Goal: Task Accomplishment & Management: Use online tool/utility

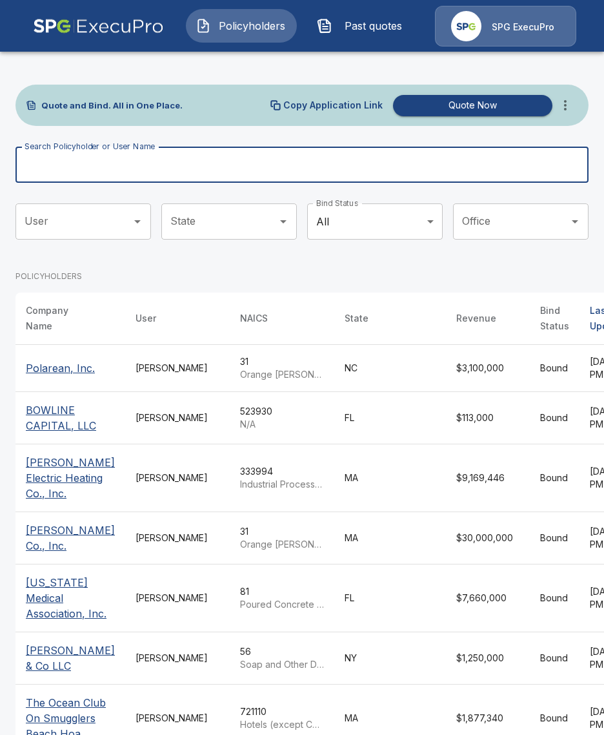
click at [187, 177] on input "Search Policyholder or User Name" at bounding box center [294, 165] width 559 height 36
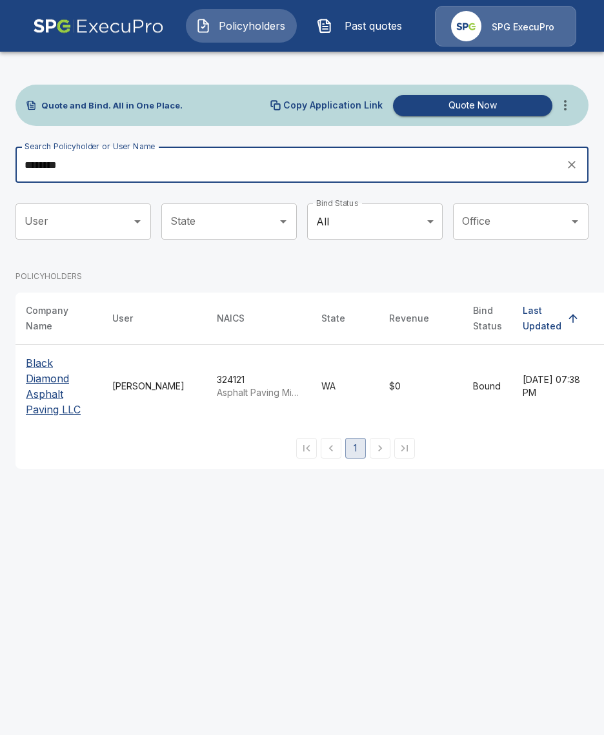
type input "********"
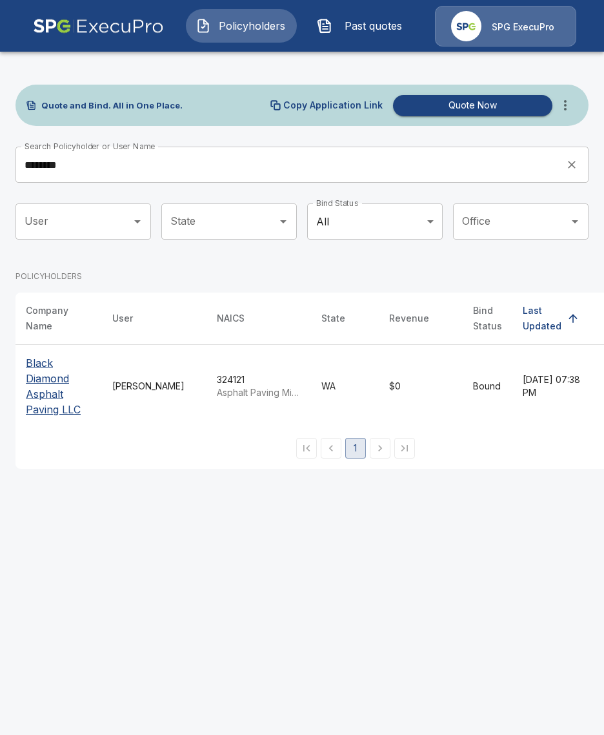
click at [37, 375] on p "Black Diamond Asphalt Paving LLC" at bounding box center [59, 386] width 66 height 62
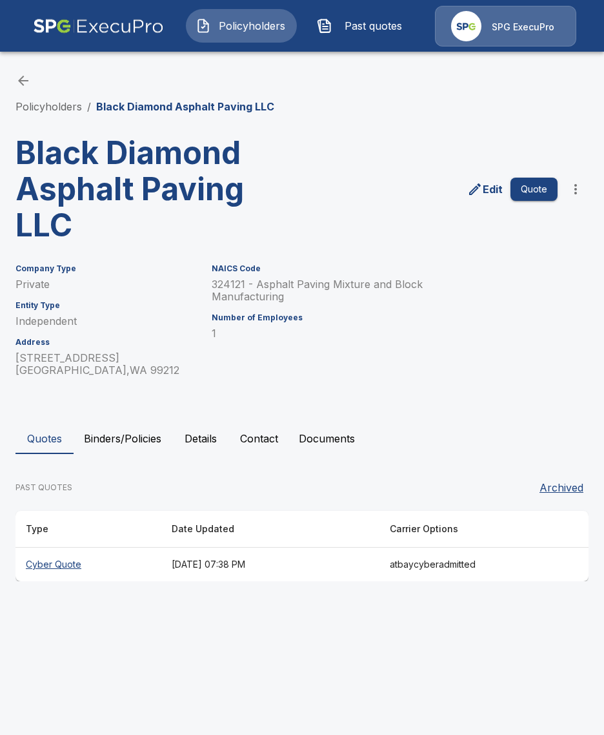
click at [146, 448] on button "Binders/Policies" at bounding box center [123, 438] width 98 height 31
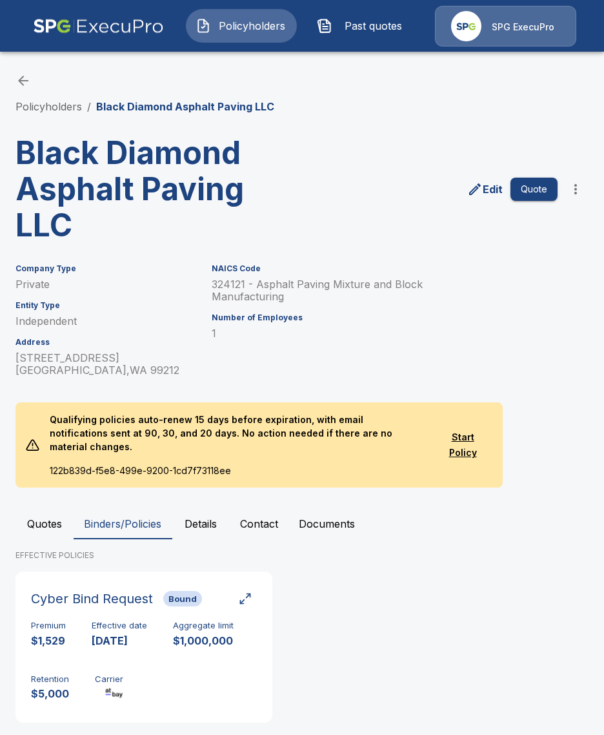
click at [193, 445] on p "Qualifying policies auto-renew 15 days before expiration, with email notificati…" at bounding box center [236, 432] width 394 height 61
click at [207, 516] on button "Details" at bounding box center [201, 523] width 58 height 31
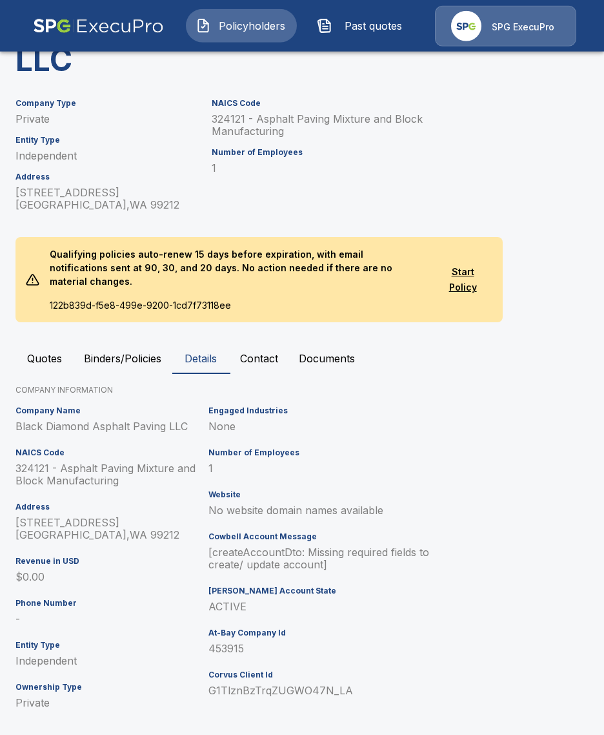
scroll to position [166, 0]
click at [216, 642] on p "453915" at bounding box center [327, 648] width 236 height 12
copy p "453915"
click at [124, 361] on div "Quotes Binders/Policies Details Contact Documents COMPANY INFORMATION Company N…" at bounding box center [301, 533] width 573 height 382
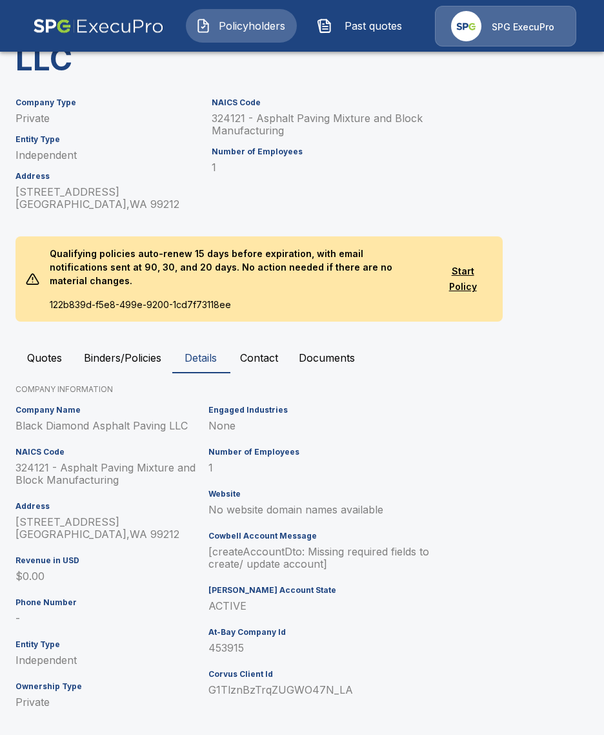
click at [73, 342] on button "Quotes" at bounding box center [44, 357] width 58 height 31
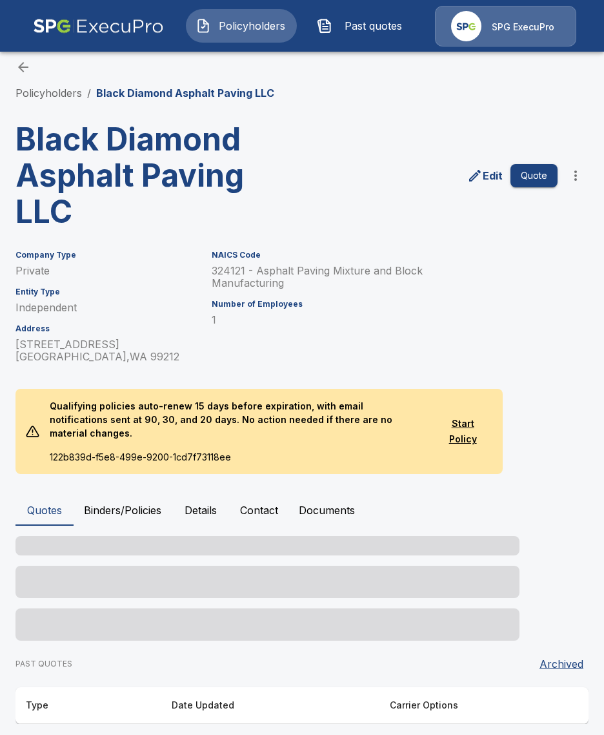
scroll to position [0, 0]
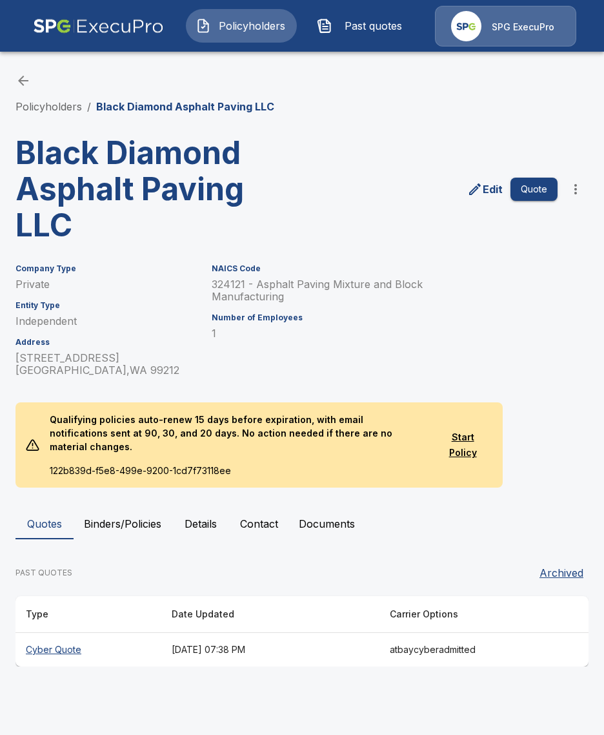
click at [170, 633] on th "October 7, 2025 at 07:38 PM" at bounding box center [270, 650] width 219 height 34
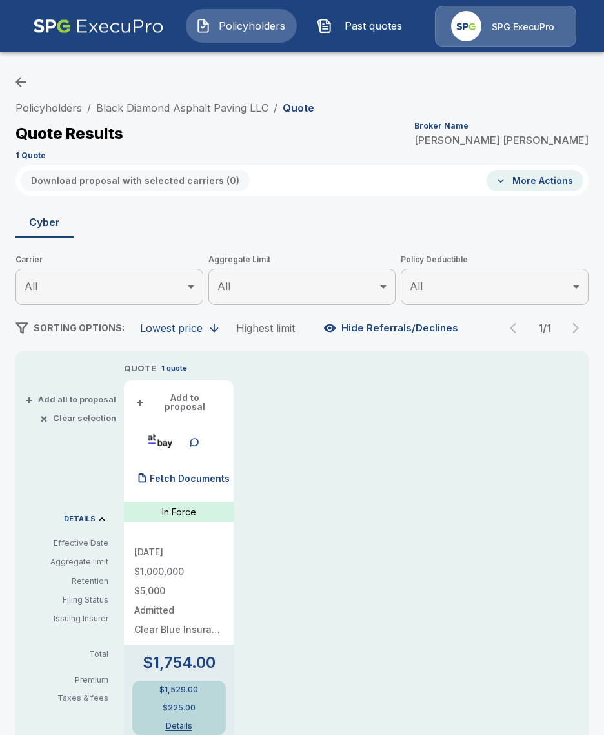
drag, startPoint x: 167, startPoint y: 110, endPoint x: 223, endPoint y: 120, distance: 57.1
click at [168, 110] on link "Black Diamond Asphalt Paving LLC" at bounding box center [182, 107] width 172 height 13
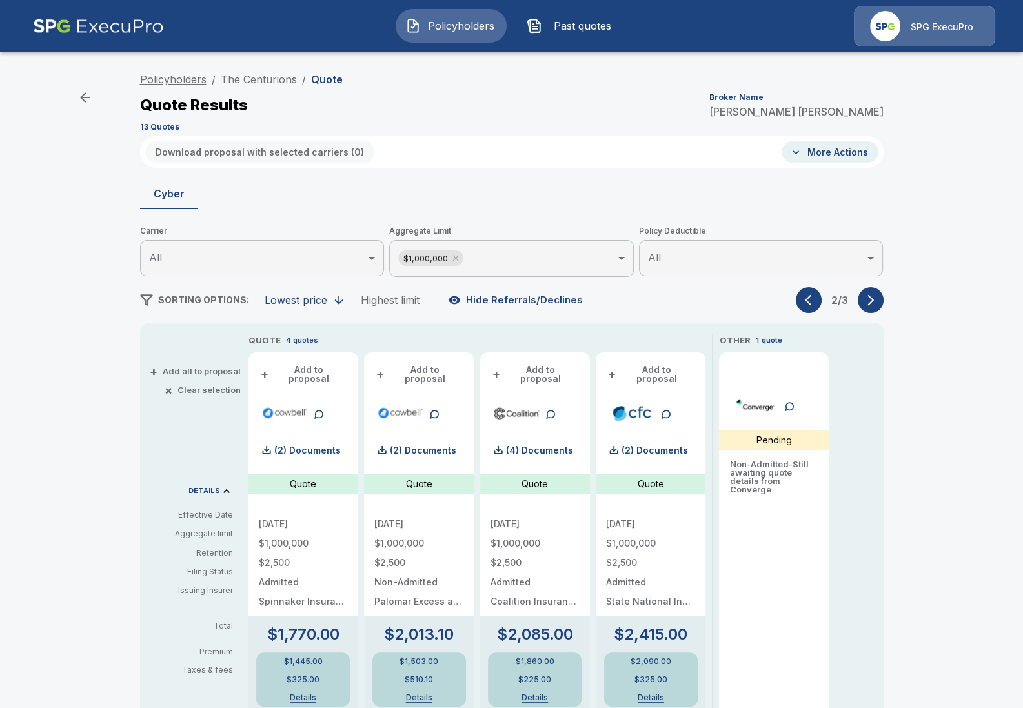
click at [170, 74] on link "Policyholders" at bounding box center [173, 79] width 66 height 13
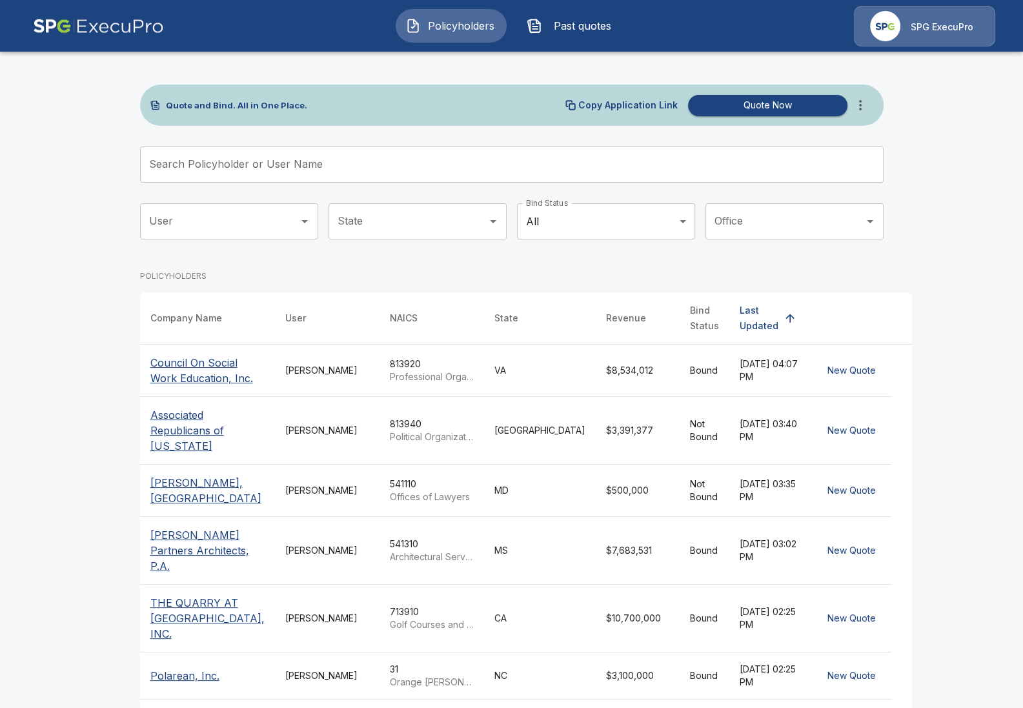
click at [867, 99] on icon "more" at bounding box center [860, 104] width 15 height 15
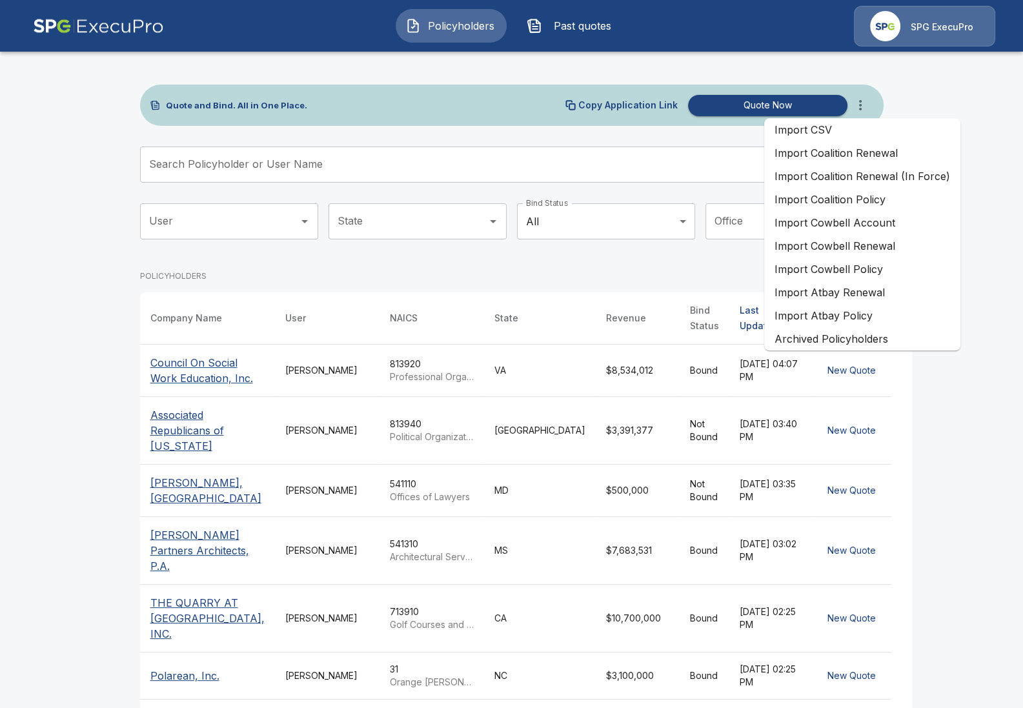
click at [910, 159] on li "Import Coalition Renewal" at bounding box center [862, 152] width 196 height 23
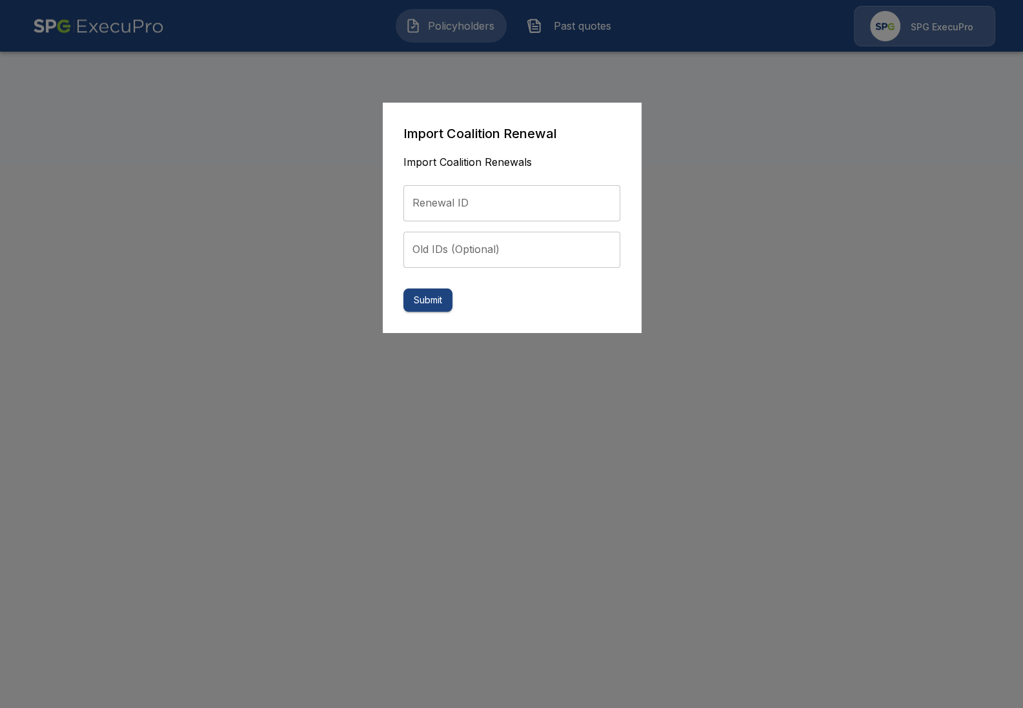
click at [471, 208] on input "Renewal ID" at bounding box center [511, 203] width 217 height 36
paste input "**********"
type input "**********"
click at [428, 304] on button "Submit" at bounding box center [427, 301] width 49 height 24
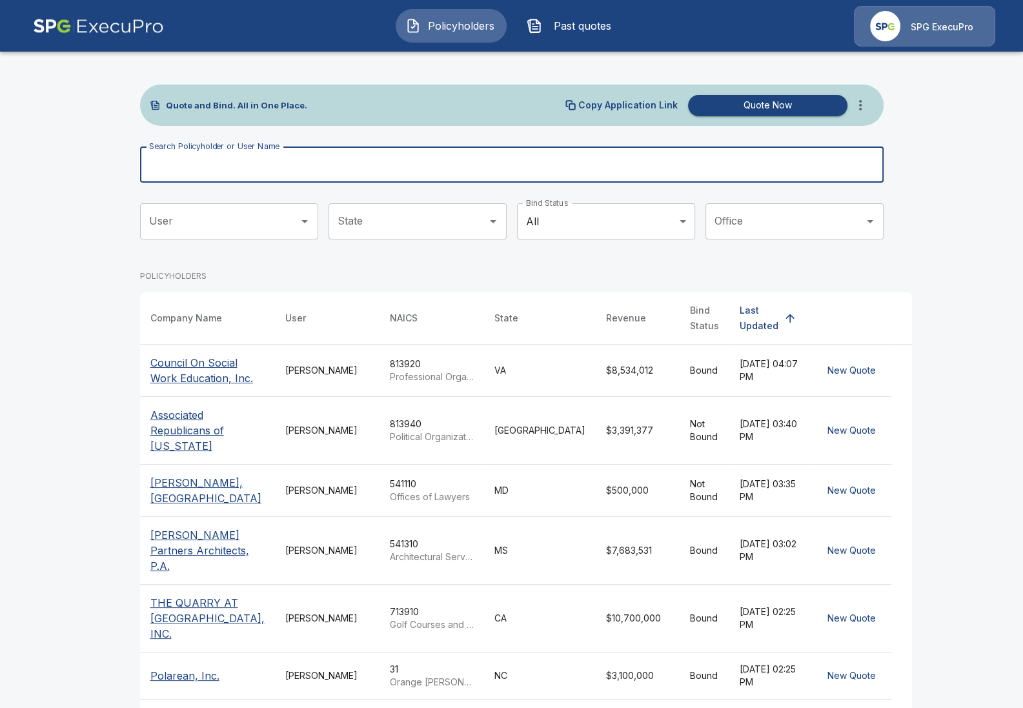
click at [300, 170] on input "Search Policyholder or User Name" at bounding box center [504, 165] width 729 height 36
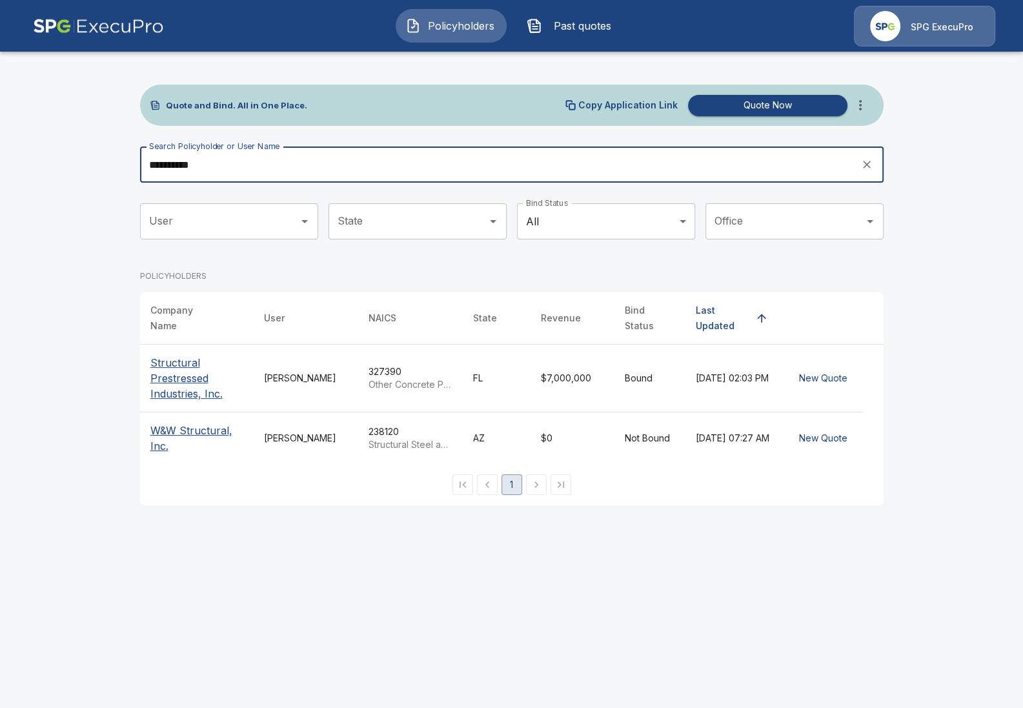
type input "**********"
click at [190, 375] on p "Structural Prestressed Industries, Inc." at bounding box center [196, 378] width 93 height 46
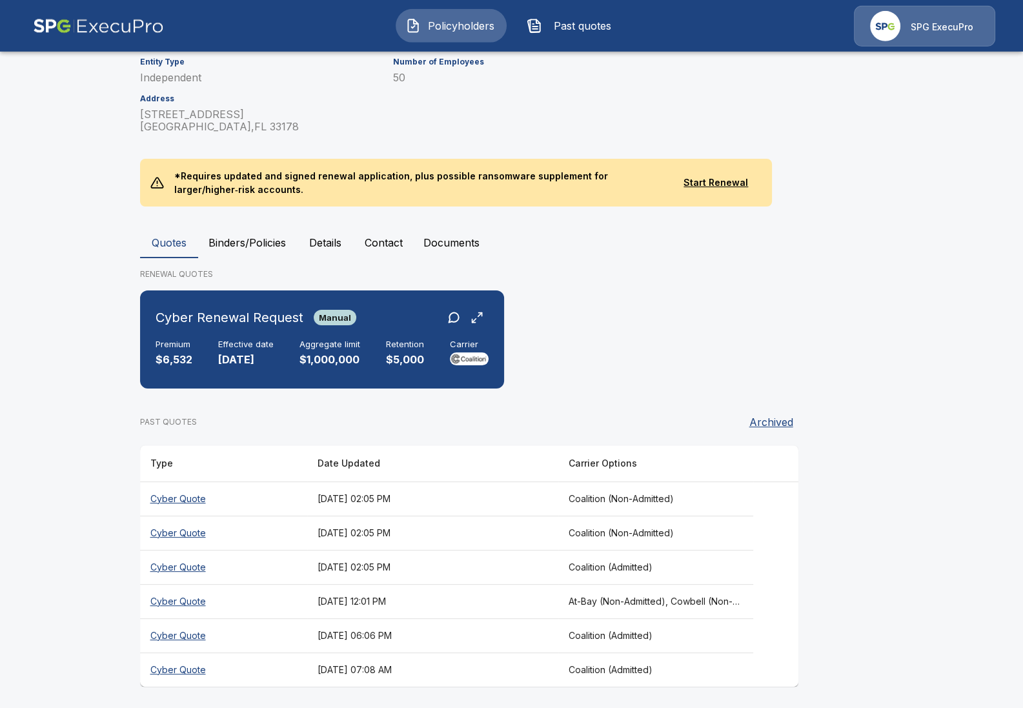
scroll to position [219, 0]
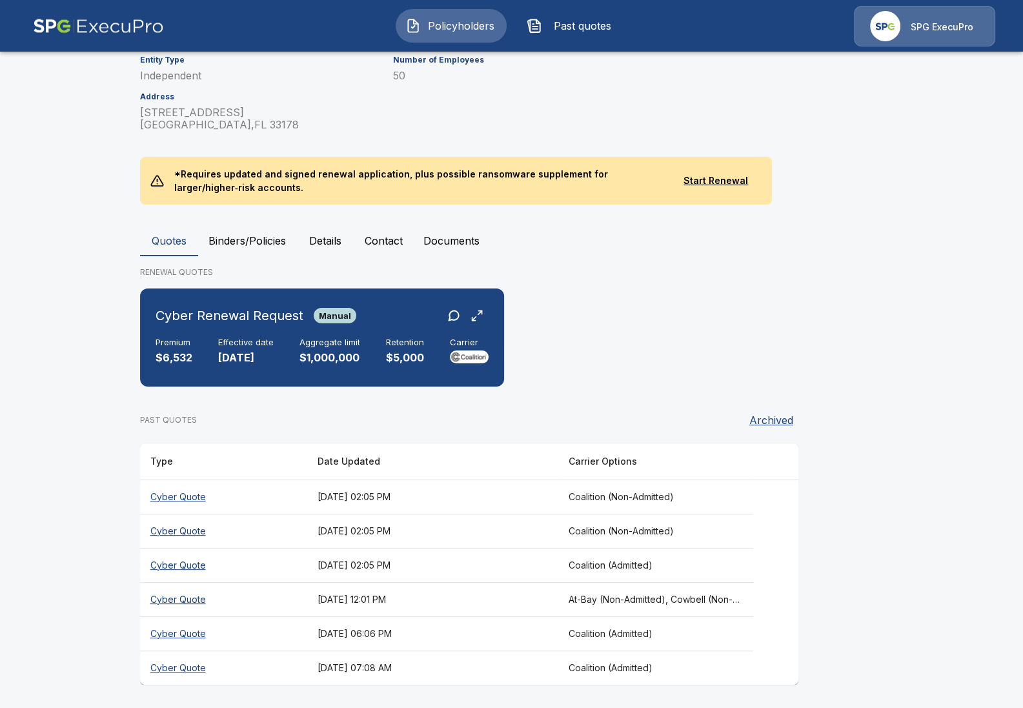
click at [115, 487] on main "Policyholders / Structural Prestressed Industries, Inc. Structural Prestressed …" at bounding box center [511, 245] width 1023 height 929
click at [74, 149] on main "Policyholders / Structural Prestressed Industries, Inc. Structural Prestressed …" at bounding box center [511, 245] width 1023 height 929
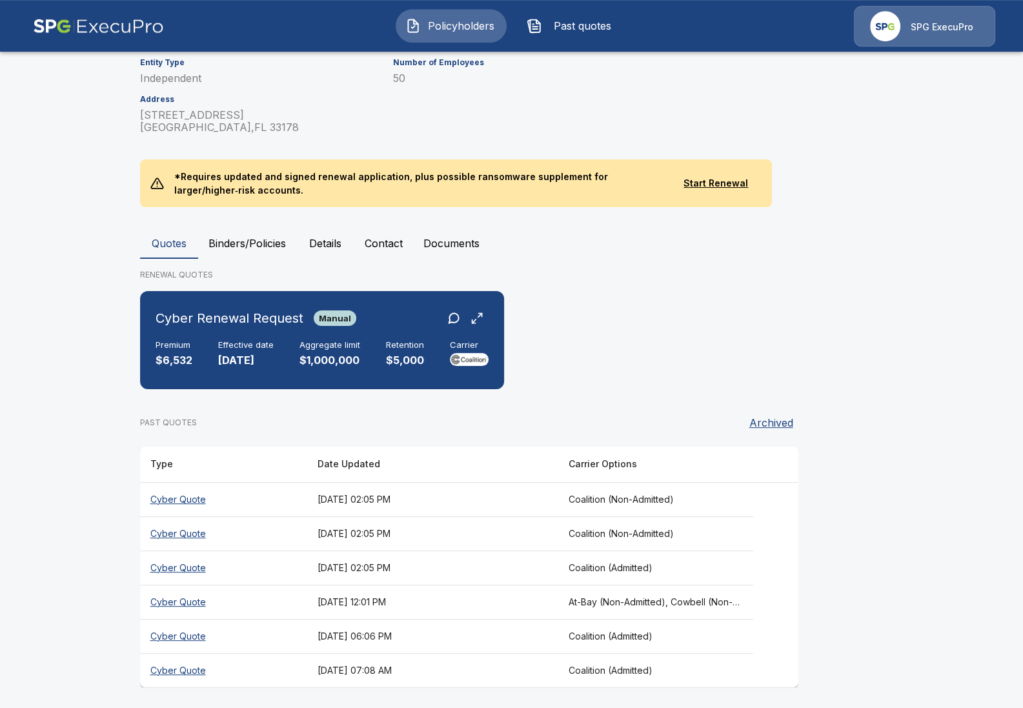
scroll to position [219, 0]
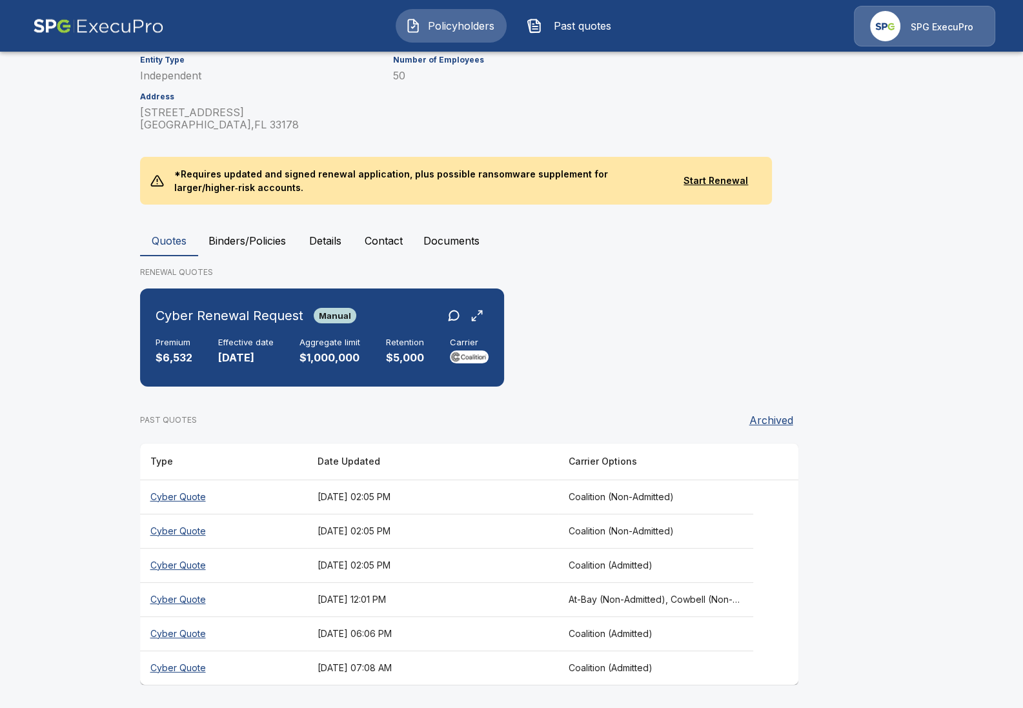
click at [600, 487] on th "Coalition (Non-Admitted)" at bounding box center [656, 497] width 196 height 34
click at [461, 574] on th "September 30, 2025 at 02:05 PM" at bounding box center [432, 565] width 251 height 34
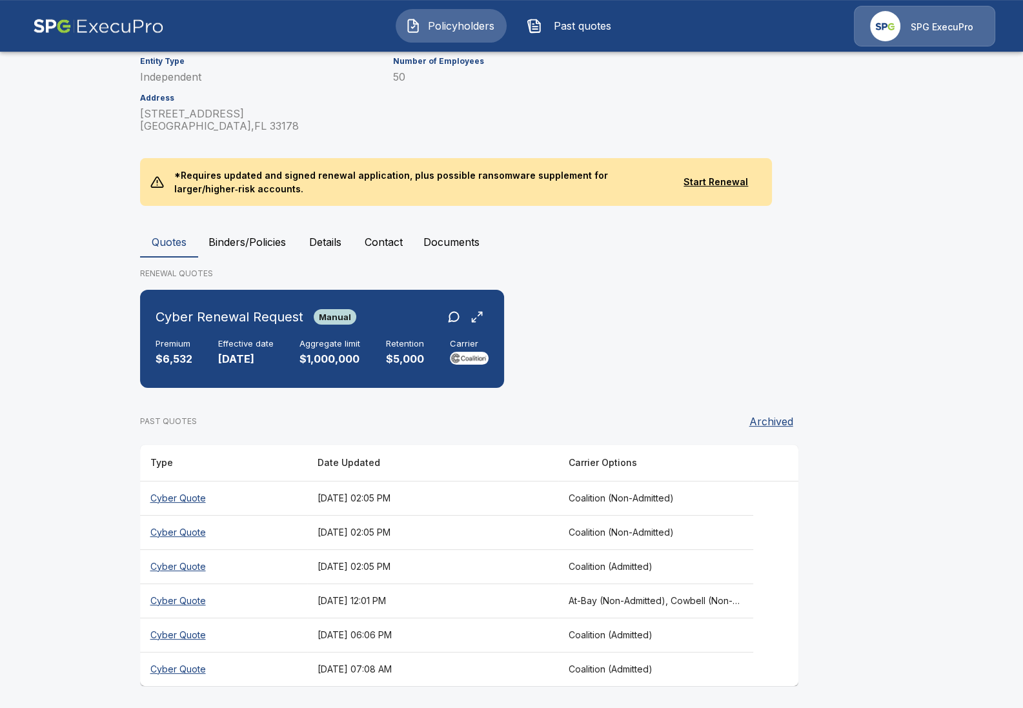
scroll to position [219, 0]
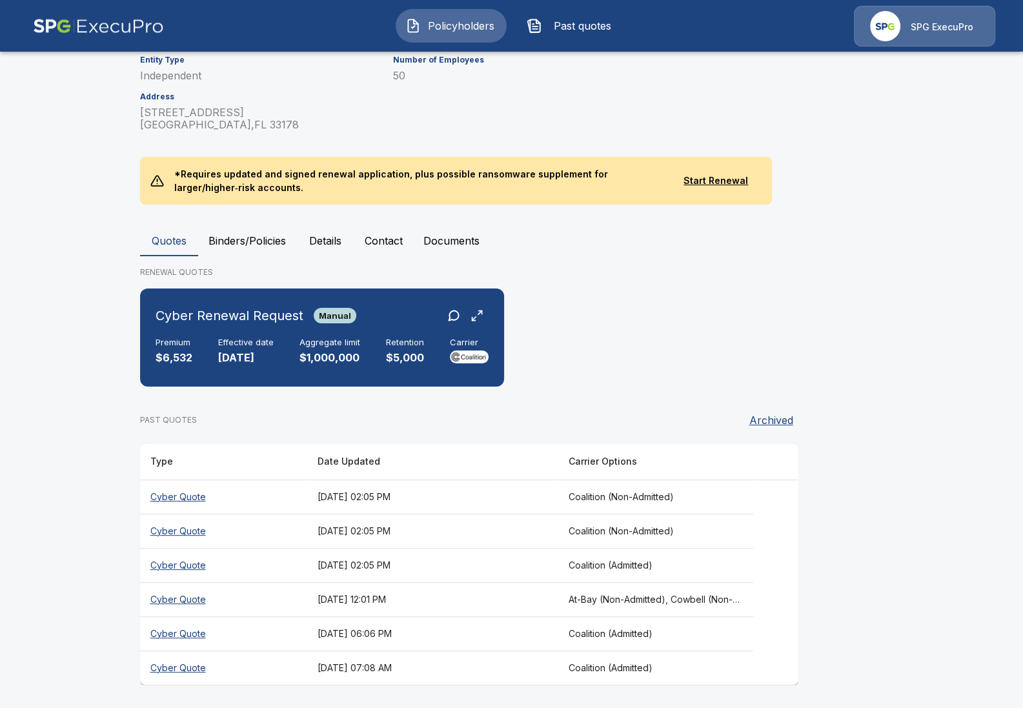
click at [558, 604] on th "September 29, 2025 at 12:01 PM" at bounding box center [432, 599] width 251 height 34
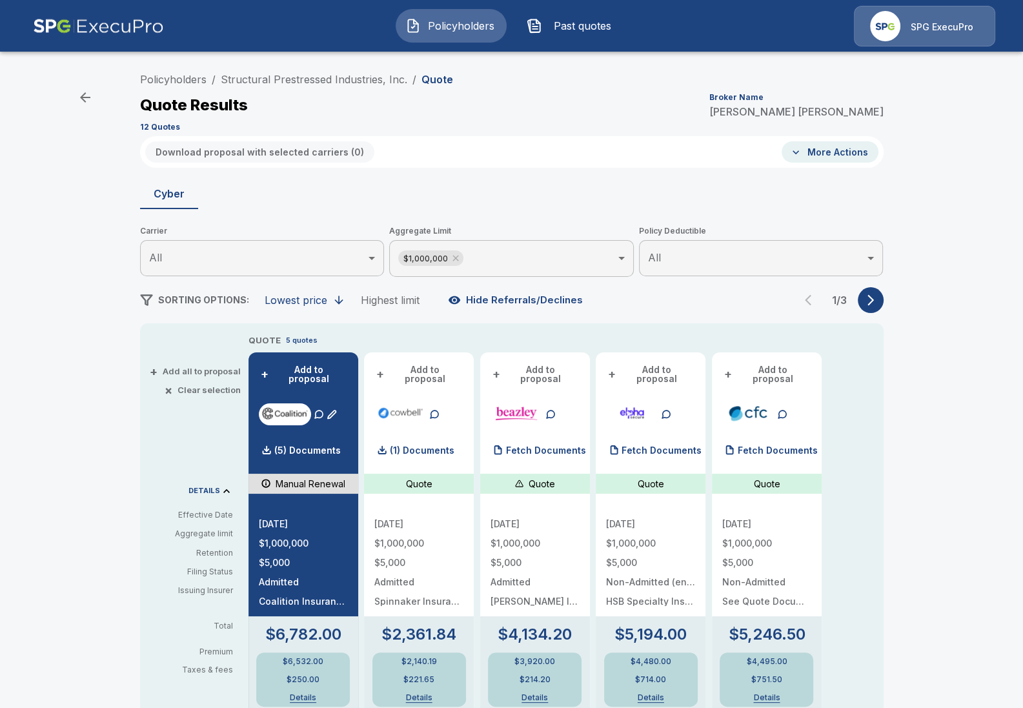
click at [97, 398] on div "Policyholders / Structural Prestressed Industries, Inc. / Quote Quote Results B…" at bounding box center [511, 651] width 1023 height 1181
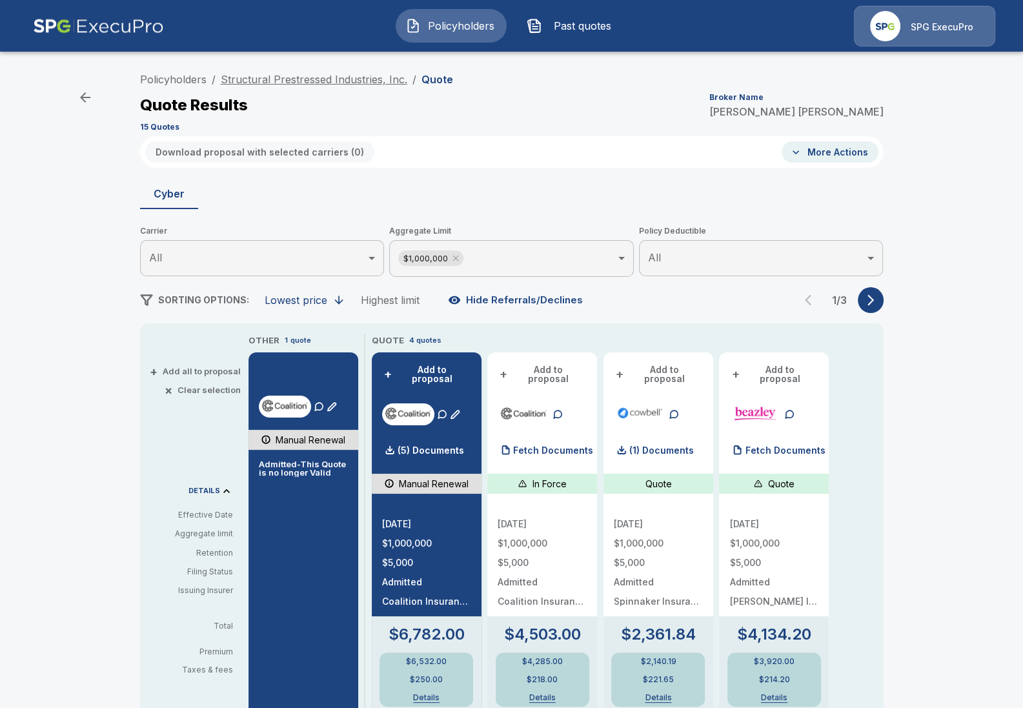
click at [290, 81] on link "Structural Prestressed Industries, Inc." at bounding box center [314, 79] width 187 height 13
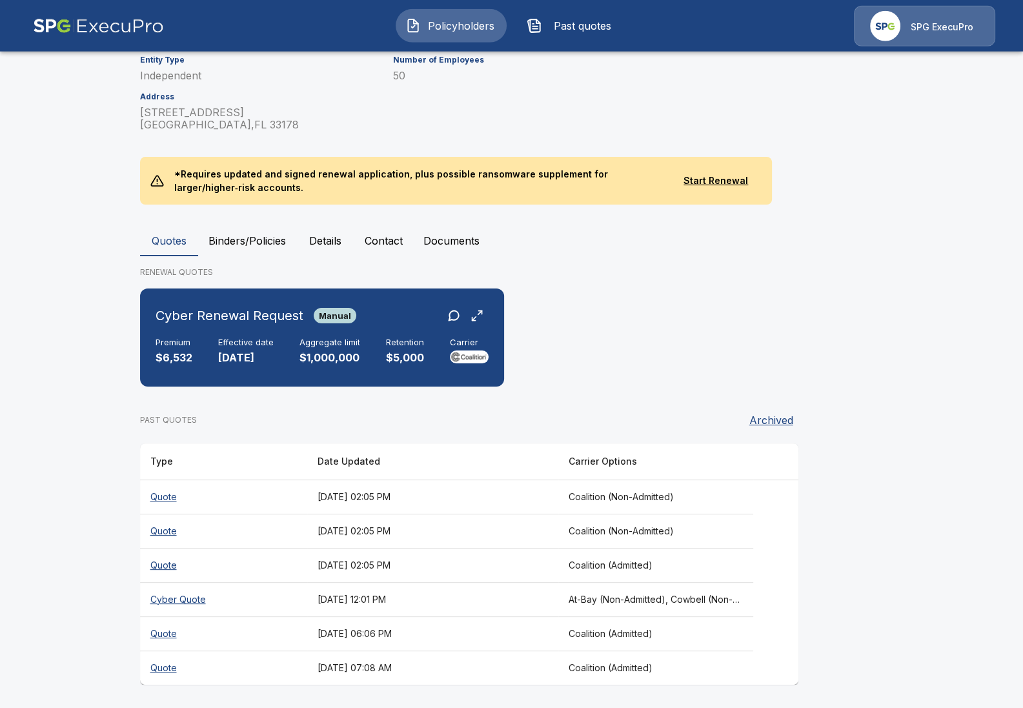
scroll to position [219, 0]
click at [489, 595] on th "September 29, 2025 at 12:01 PM" at bounding box center [432, 599] width 251 height 34
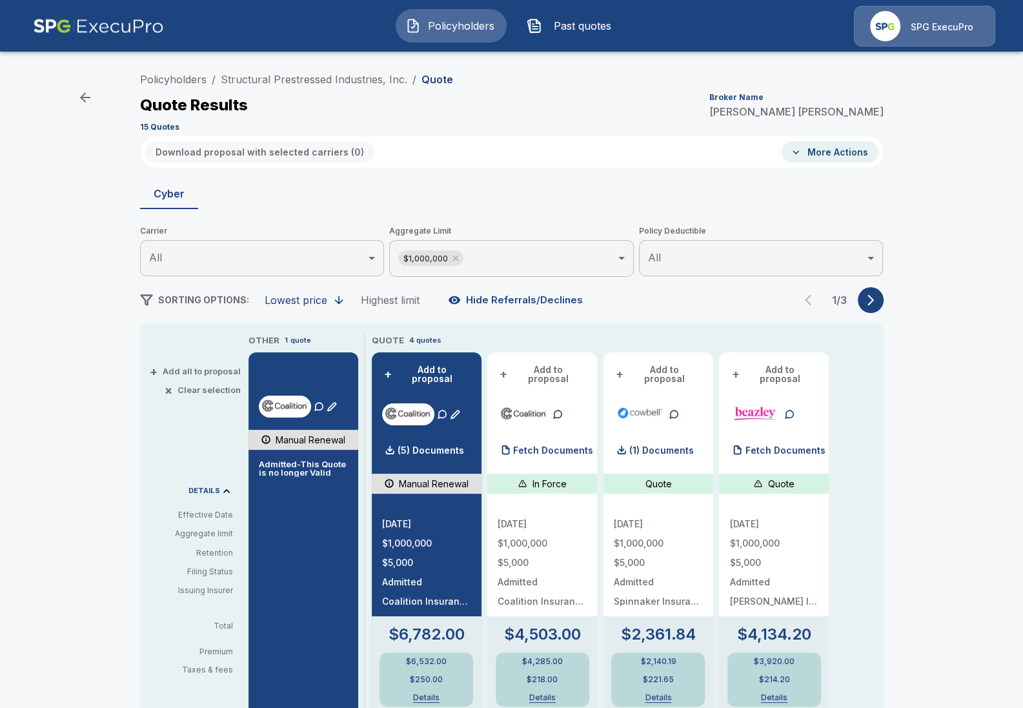
click at [77, 340] on div "Policyholders / Structural Prestressed Industries, Inc. / Quote Quote Results B…" at bounding box center [511, 651] width 1023 height 1181
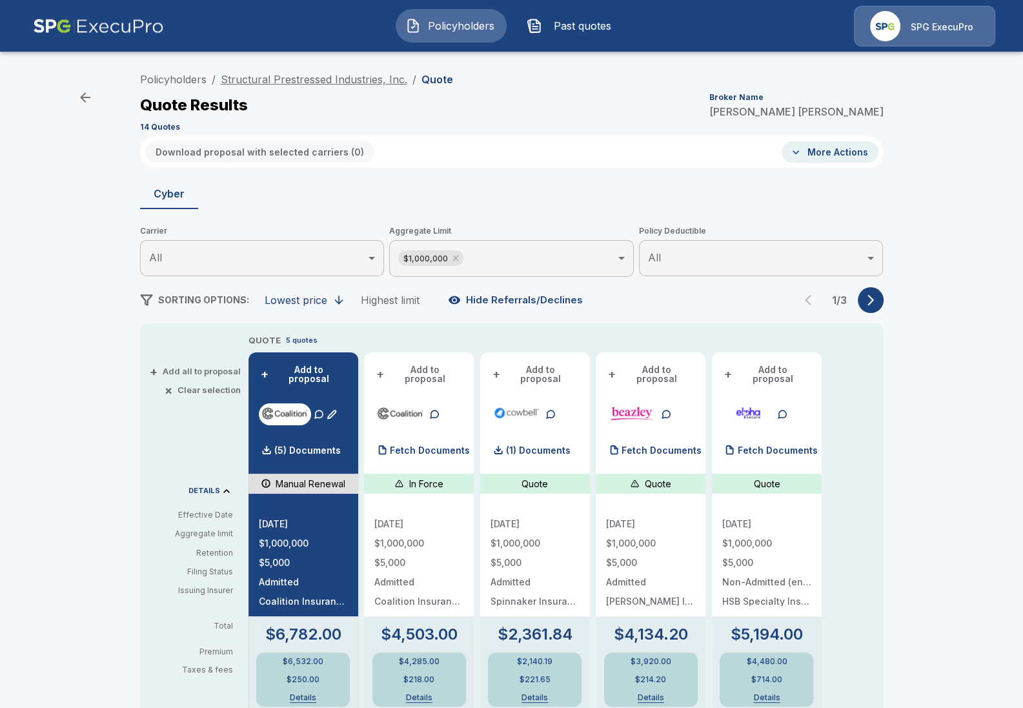
click at [318, 76] on link "Structural Prestressed Industries, Inc." at bounding box center [314, 79] width 187 height 13
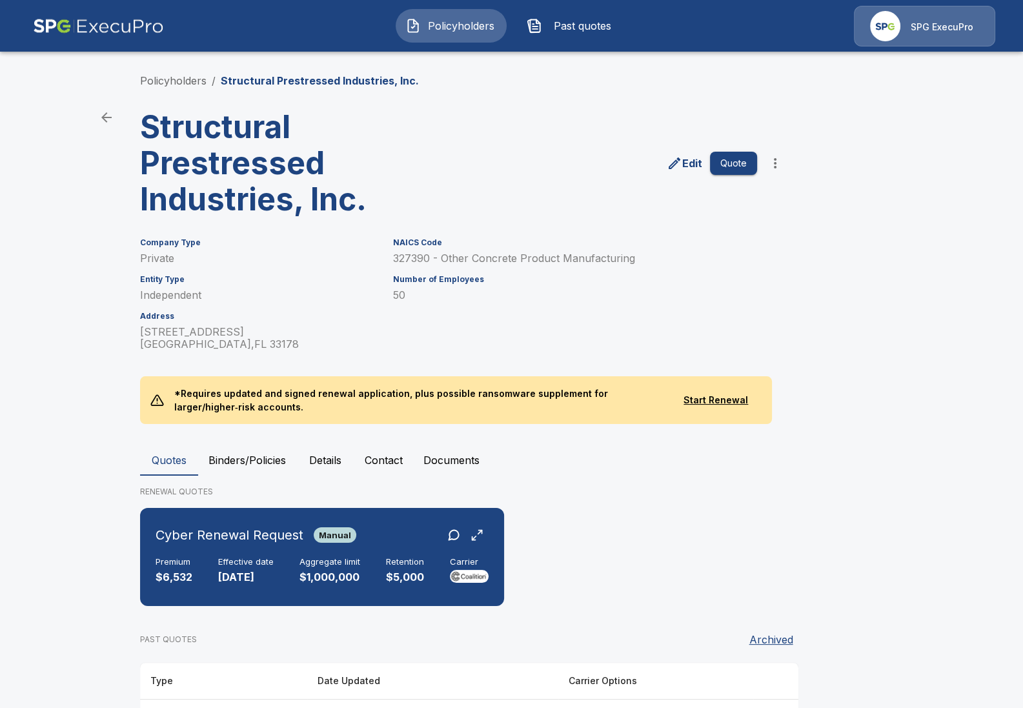
click at [268, 468] on button "Binders/Policies" at bounding box center [247, 460] width 98 height 31
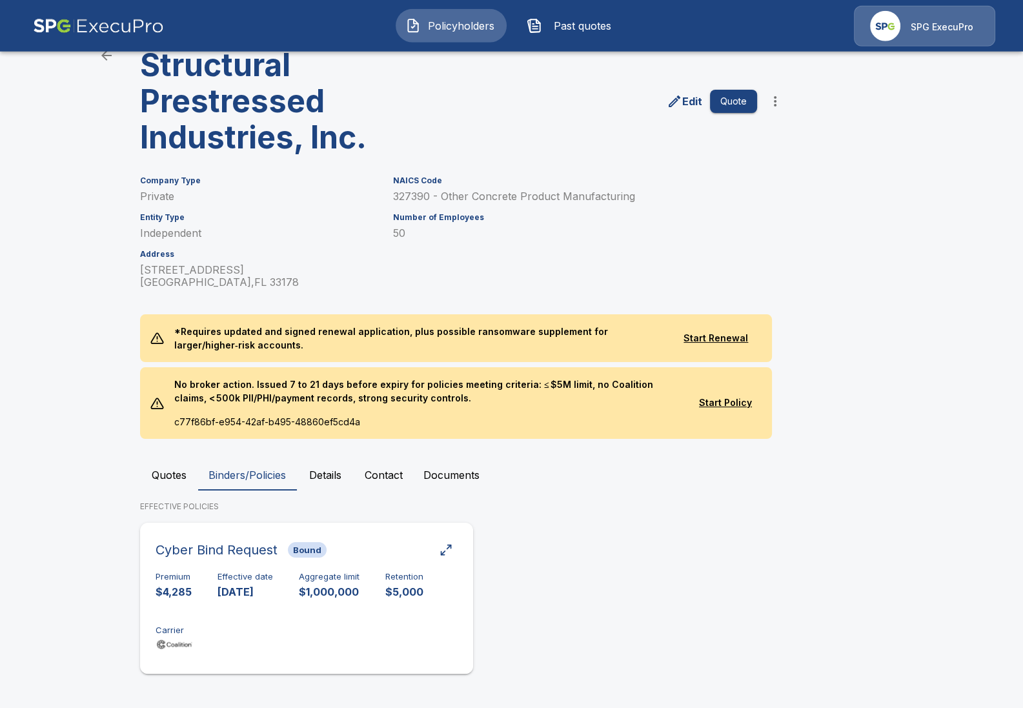
scroll to position [63, 0]
click at [396, 608] on div "Premium $4,285 Effective date [DATE] Aggregate limit $1,000,000 Retention $5,00…" at bounding box center [307, 611] width 302 height 81
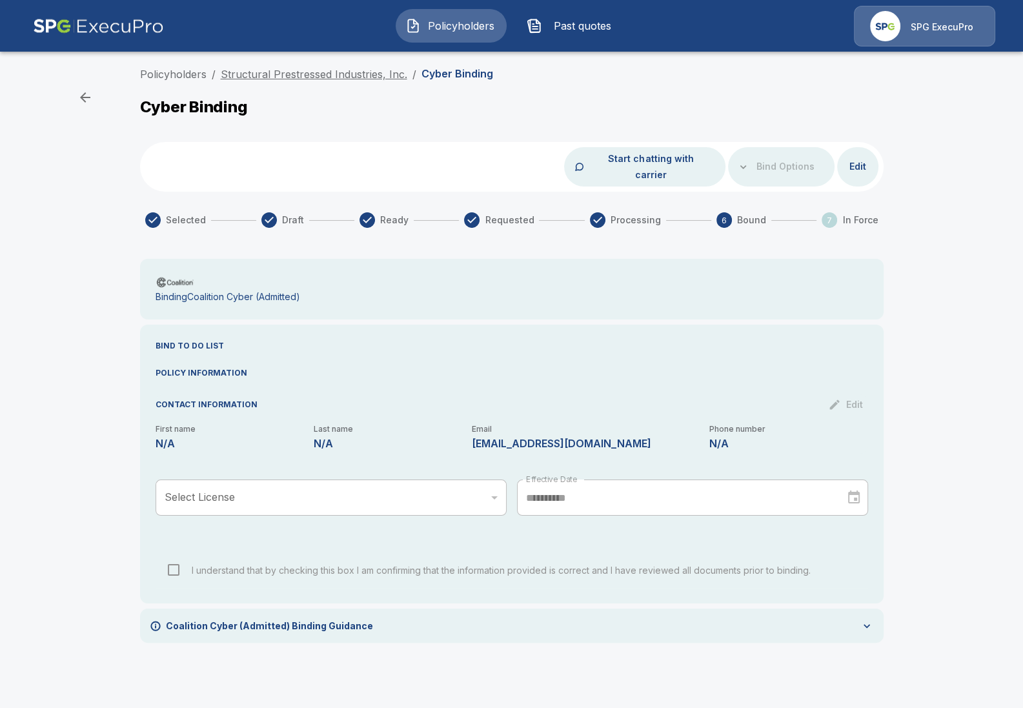
click at [275, 68] on link "Structural Prestressed Industries, Inc." at bounding box center [314, 74] width 187 height 13
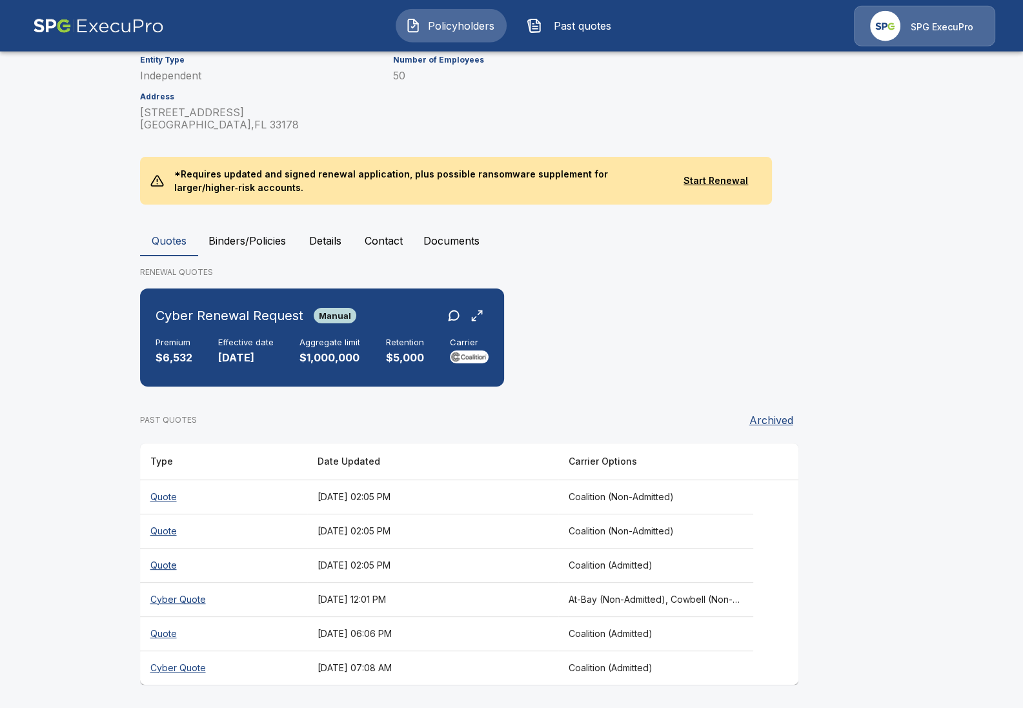
scroll to position [219, 0]
click at [301, 231] on button "Details" at bounding box center [325, 240] width 58 height 31
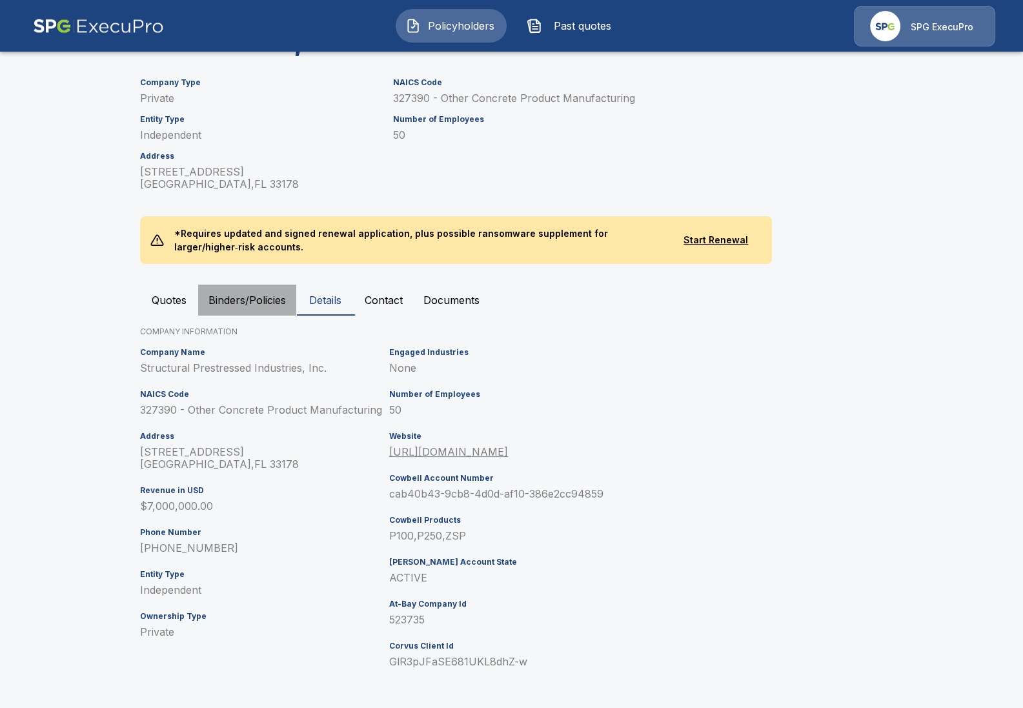
click at [240, 298] on button "Binders/Policies" at bounding box center [247, 300] width 98 height 31
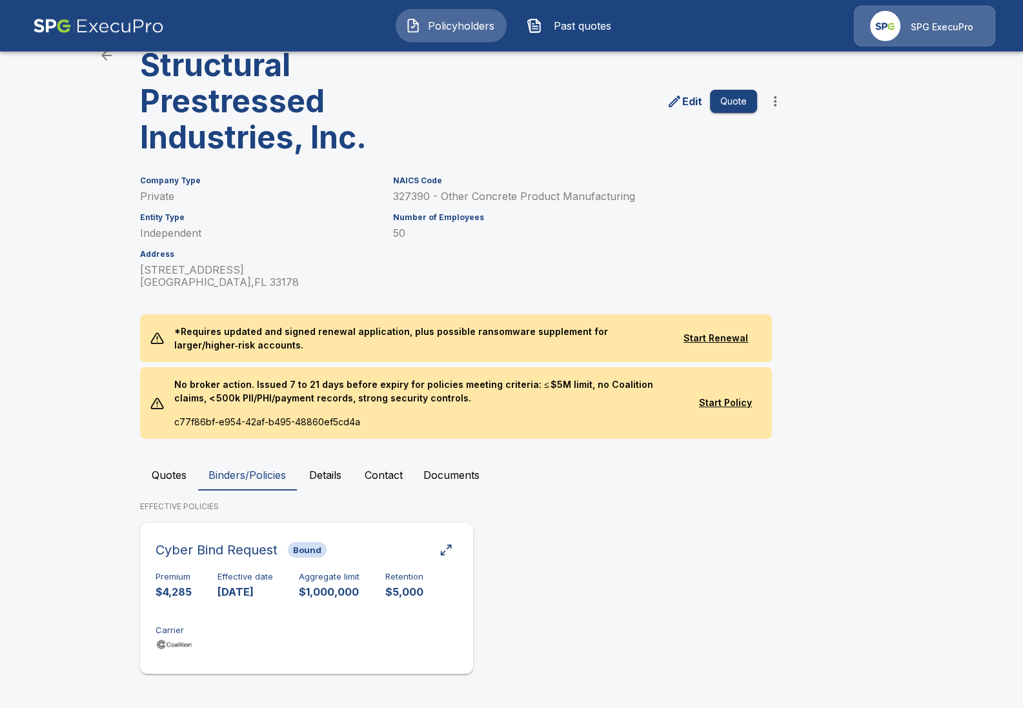
scroll to position [63, 0]
click at [227, 603] on div "Premium $4,285 Effective date [DATE] Aggregate limit $1,000,000 Retention $5,00…" at bounding box center [307, 611] width 302 height 81
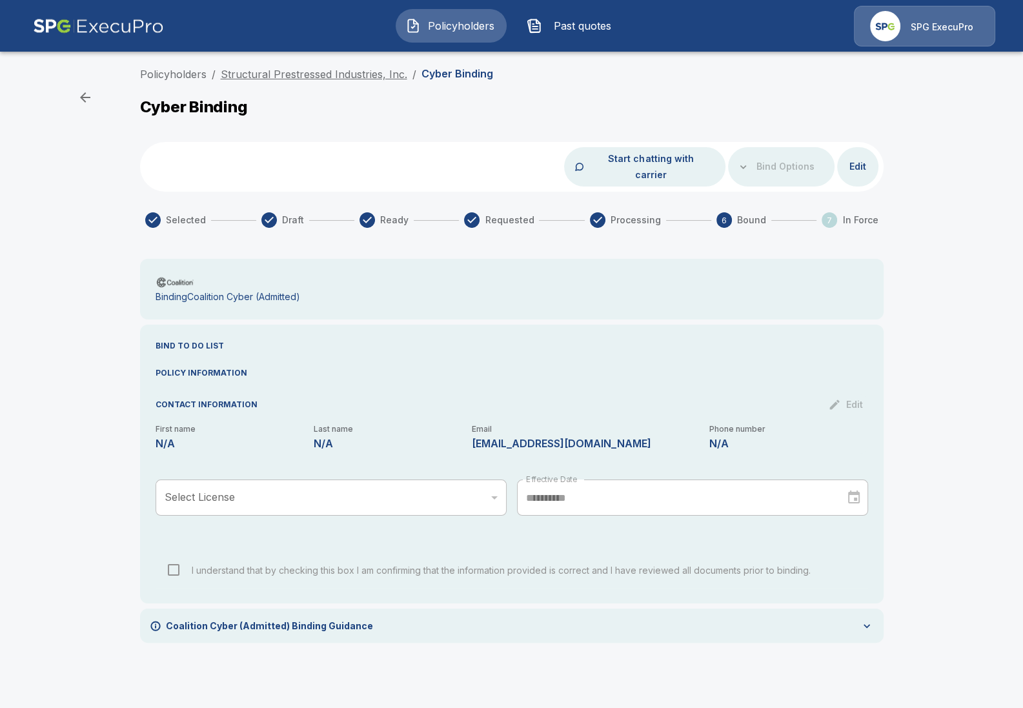
click at [329, 72] on link "Structural Prestressed Industries, Inc." at bounding box center [314, 74] width 187 height 13
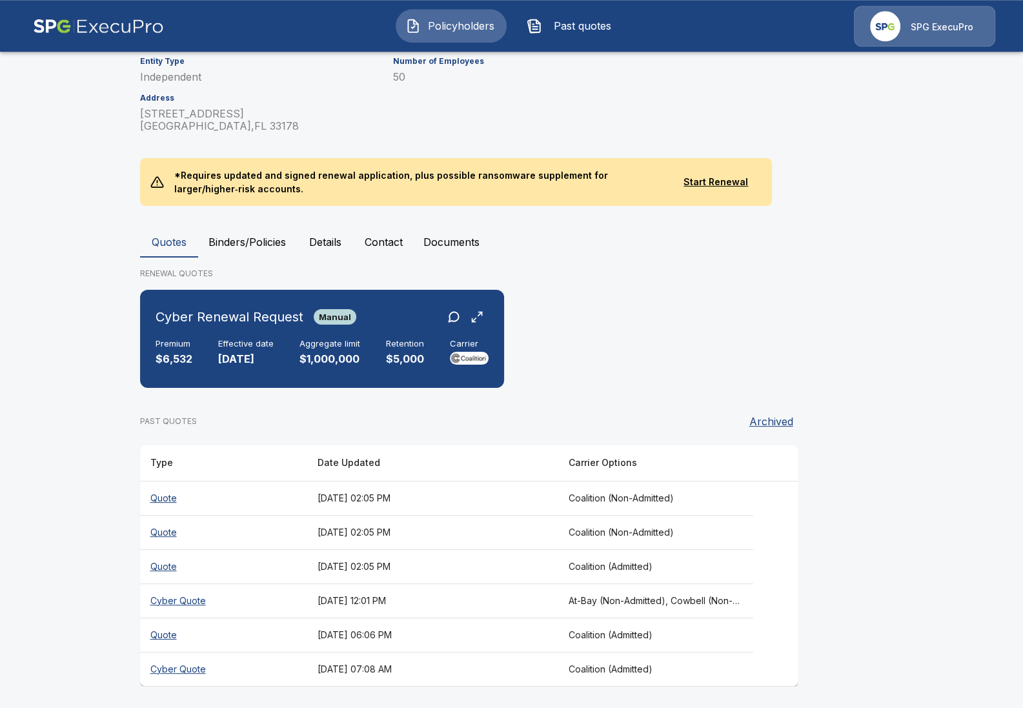
scroll to position [219, 0]
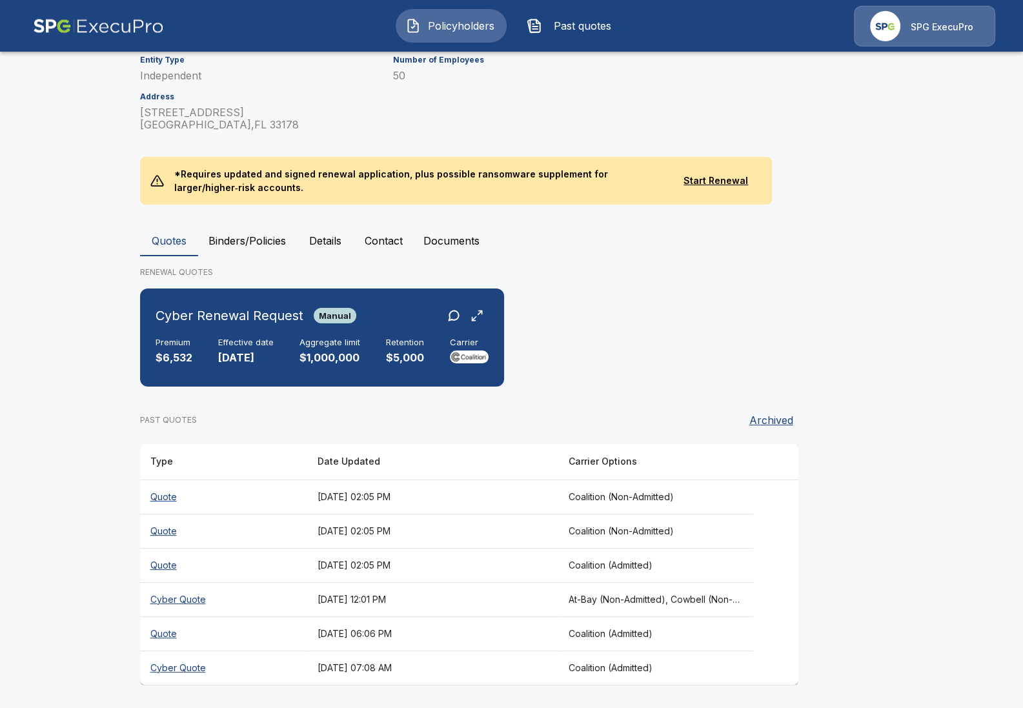
click at [267, 595] on th "Cyber Quote" at bounding box center [223, 599] width 167 height 34
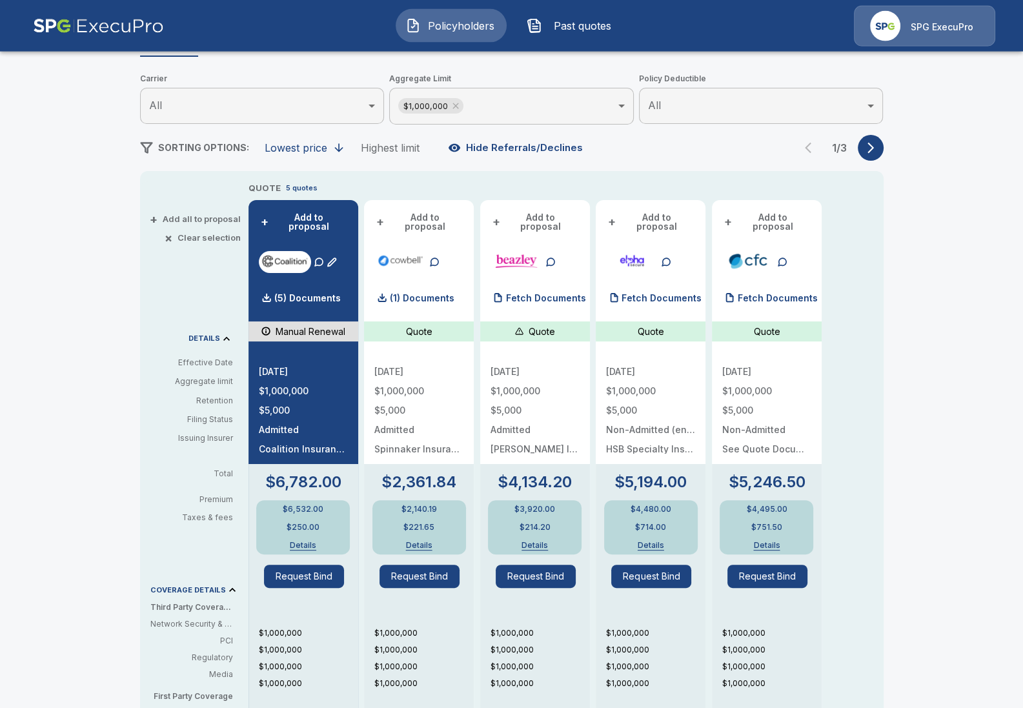
scroll to position [148, 0]
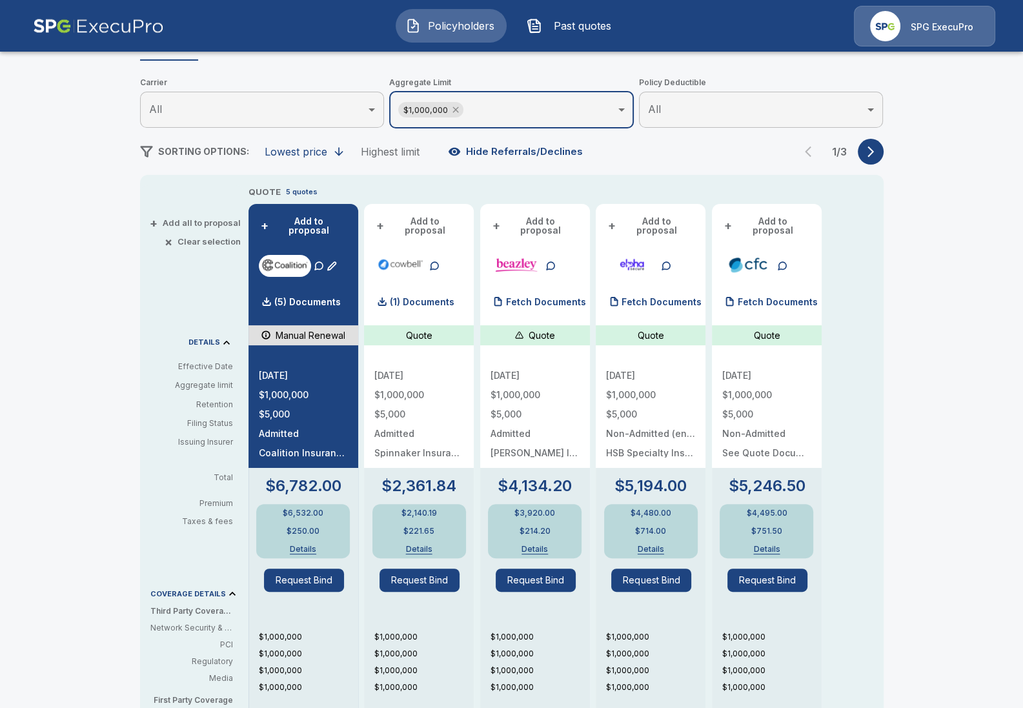
click at [456, 113] on icon at bounding box center [456, 110] width 10 height 10
click at [879, 148] on button "button" at bounding box center [871, 151] width 26 height 26
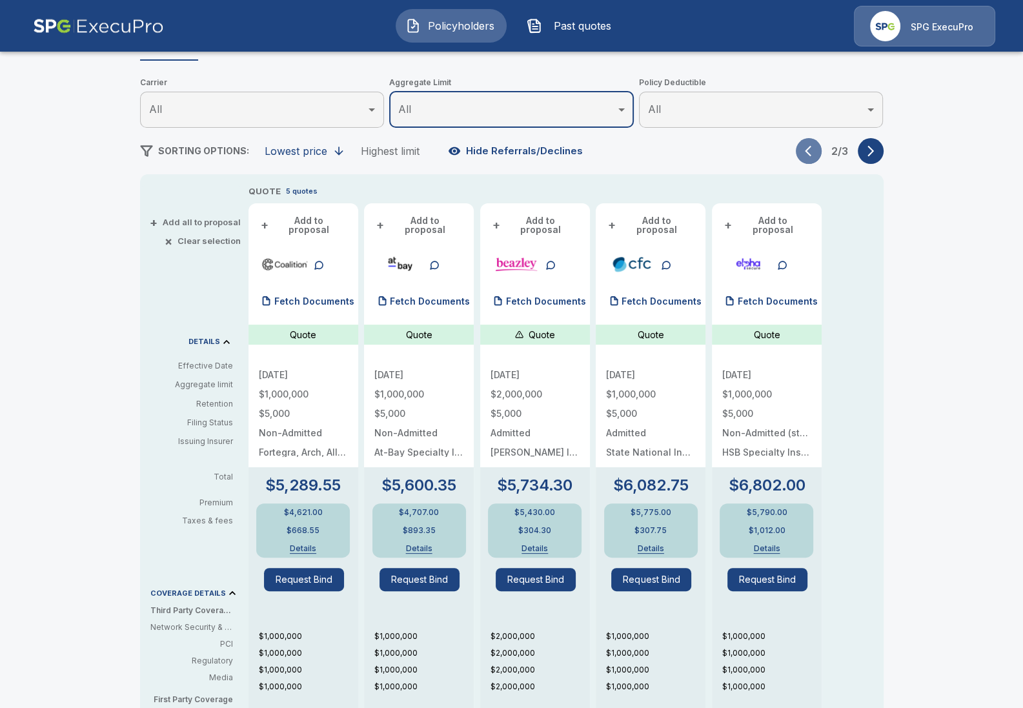
click at [818, 154] on button "button" at bounding box center [809, 151] width 26 height 26
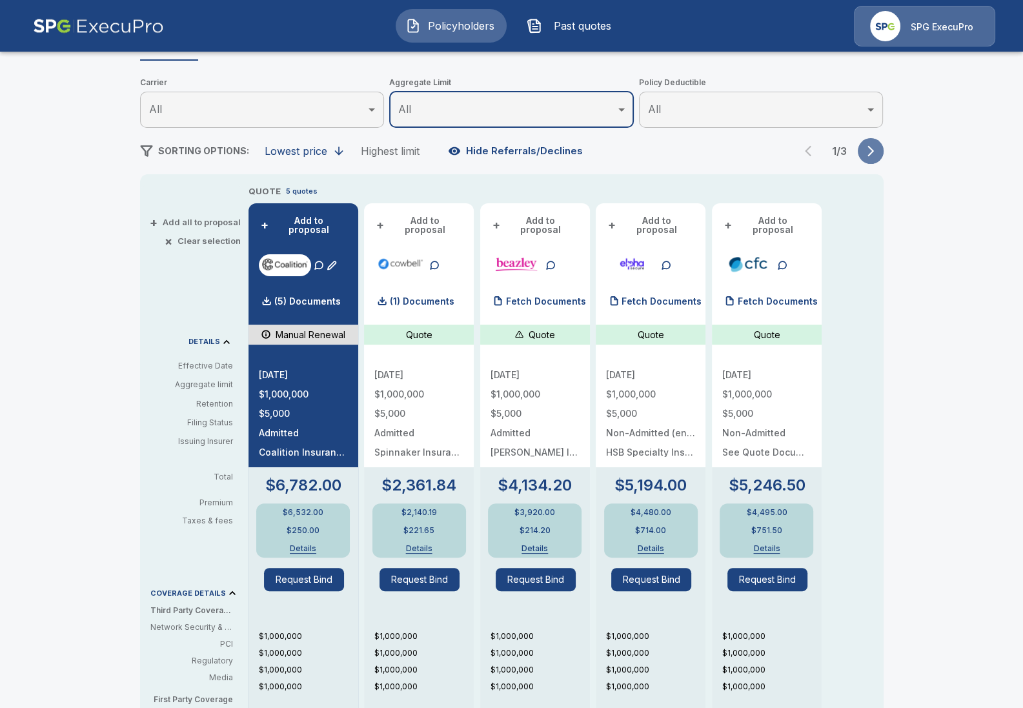
click at [877, 154] on button "button" at bounding box center [871, 151] width 26 height 26
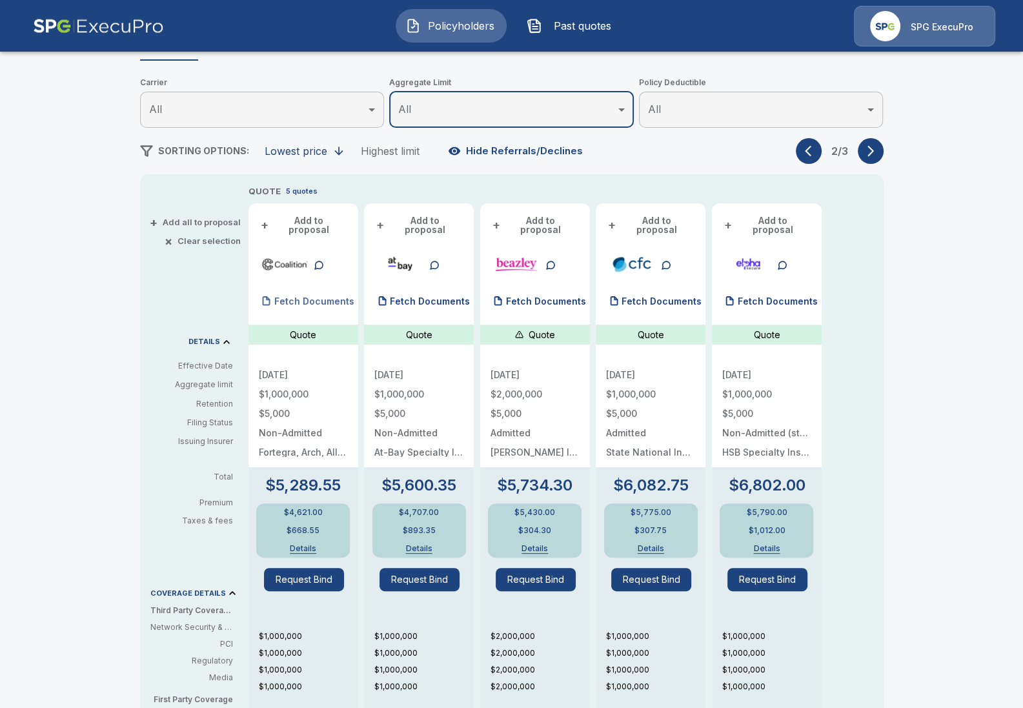
click at [293, 289] on div "Fetch Documents" at bounding box center [307, 302] width 96 height 26
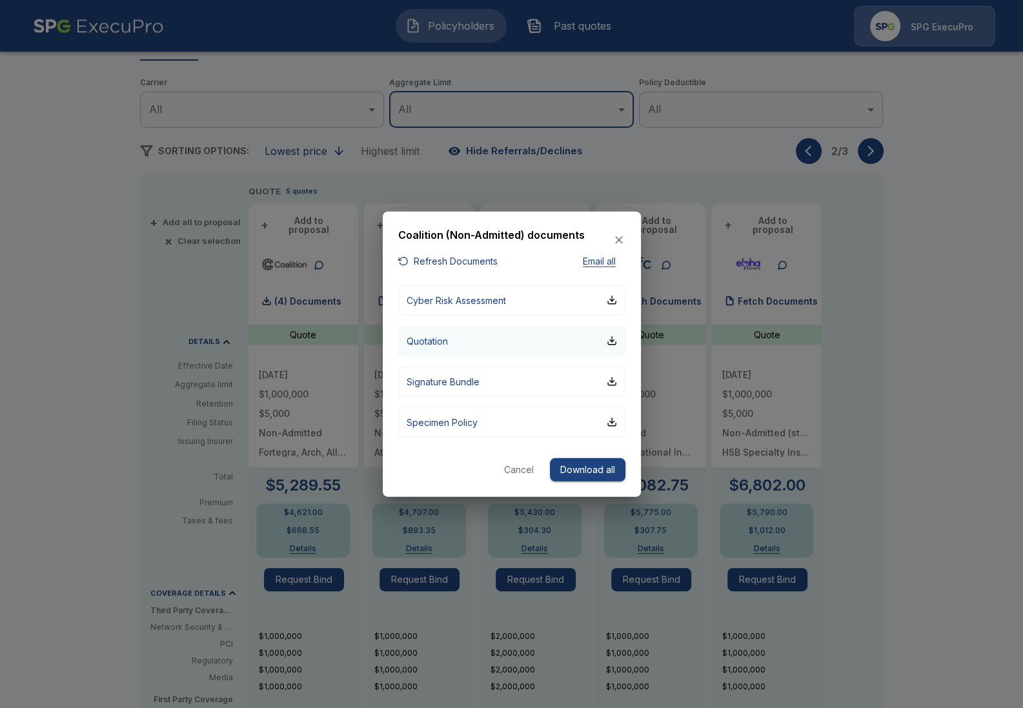
click at [564, 343] on button "Quotation" at bounding box center [511, 340] width 227 height 30
click at [148, 268] on div at bounding box center [511, 354] width 1023 height 708
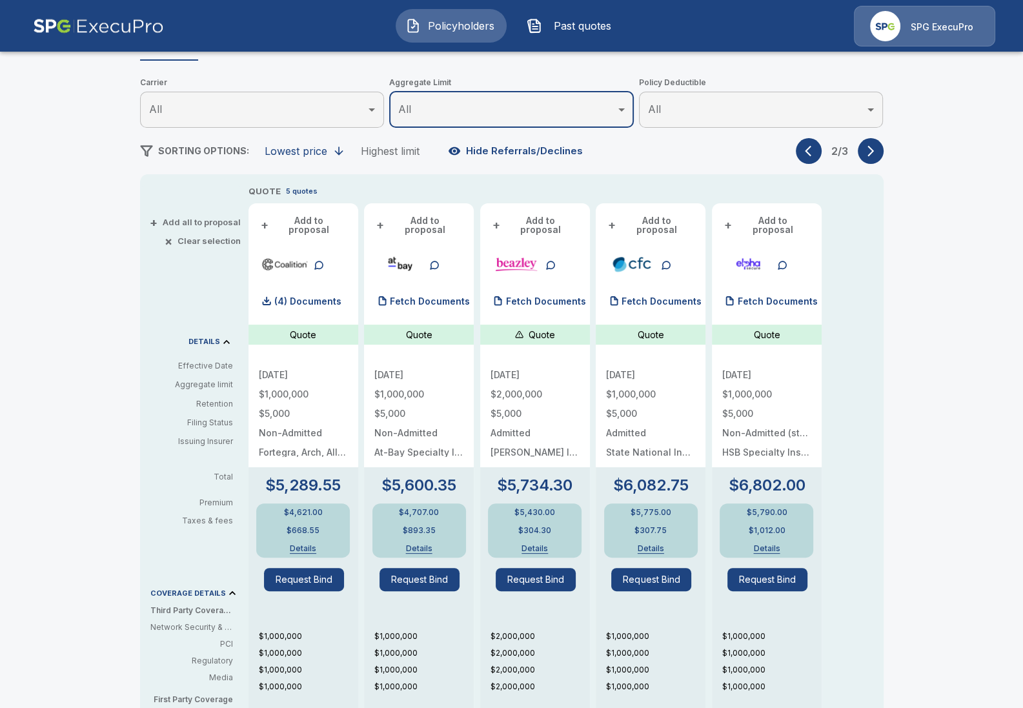
click at [805, 161] on button "button" at bounding box center [809, 151] width 26 height 26
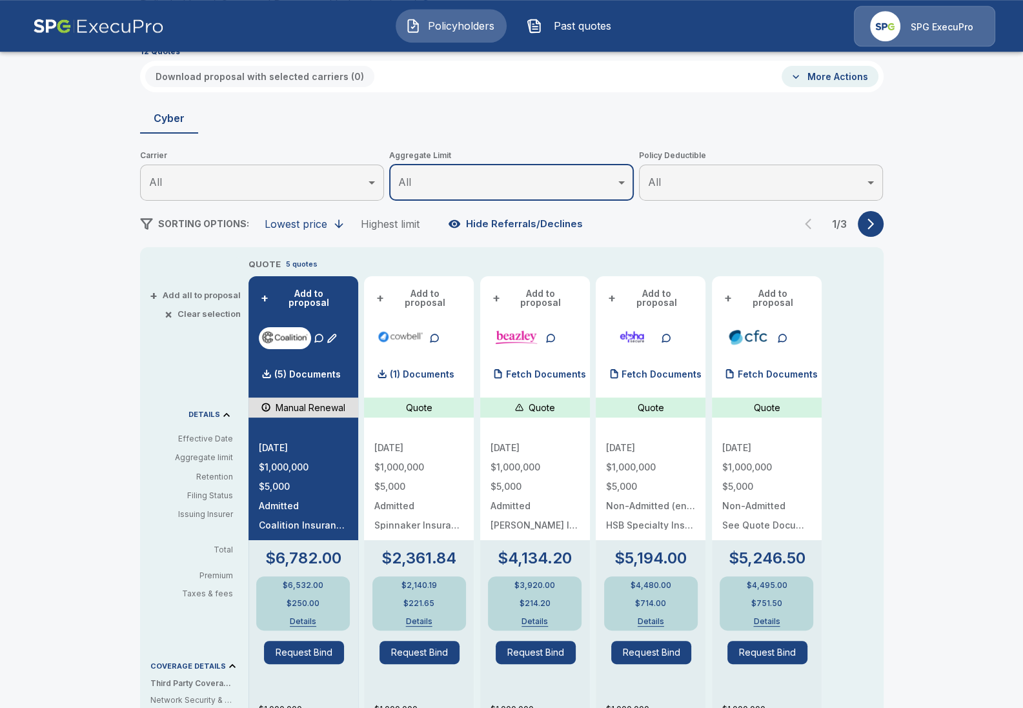
scroll to position [74, 0]
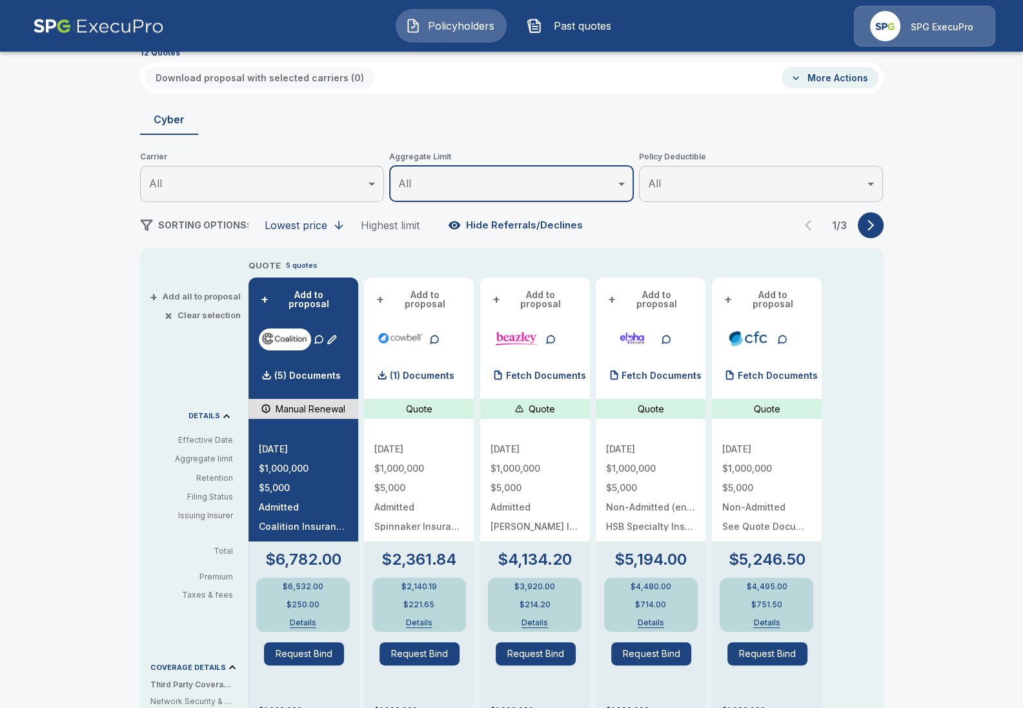
click at [362, 188] on body "Policyholders Past quotes SPG ExecuPro Policyholders / Structural Prestressed I…" at bounding box center [511, 546] width 1023 height 1241
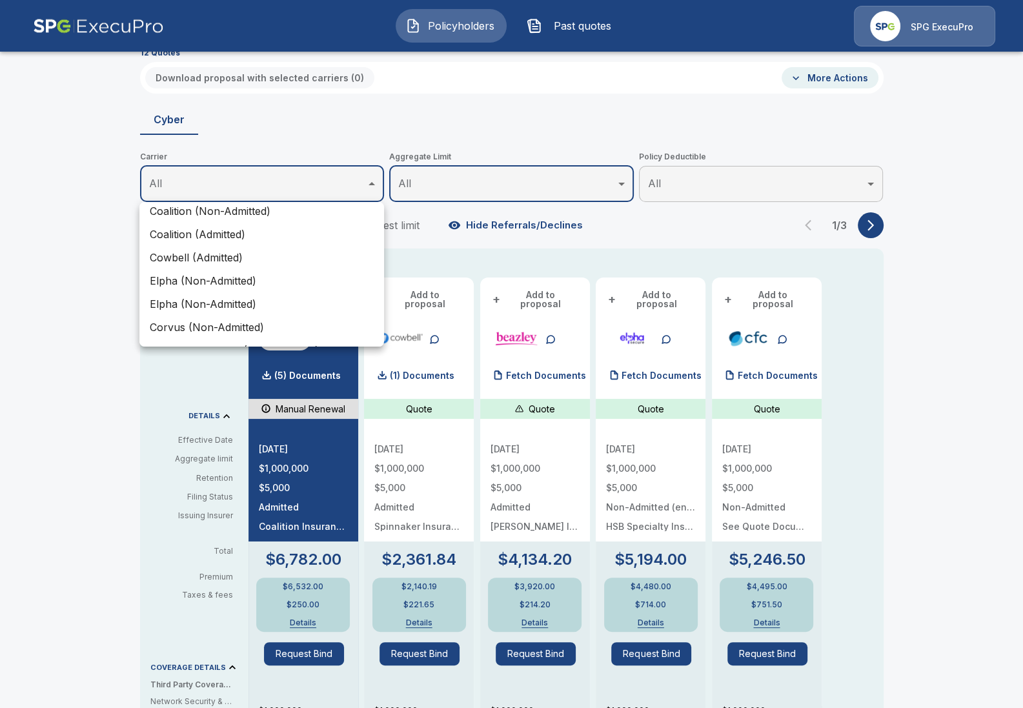
scroll to position [148, 0]
click at [292, 235] on li "Coalition (Admitted)" at bounding box center [261, 232] width 245 height 23
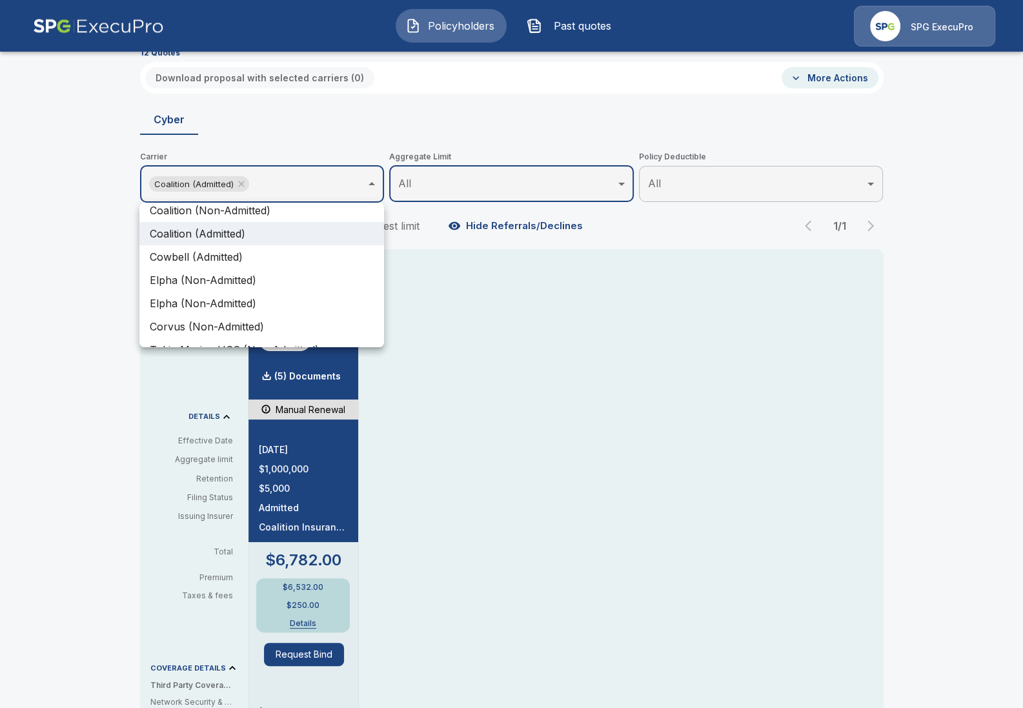
click at [280, 214] on li "Coalition (Non-Admitted)" at bounding box center [261, 210] width 245 height 23
type input "**********"
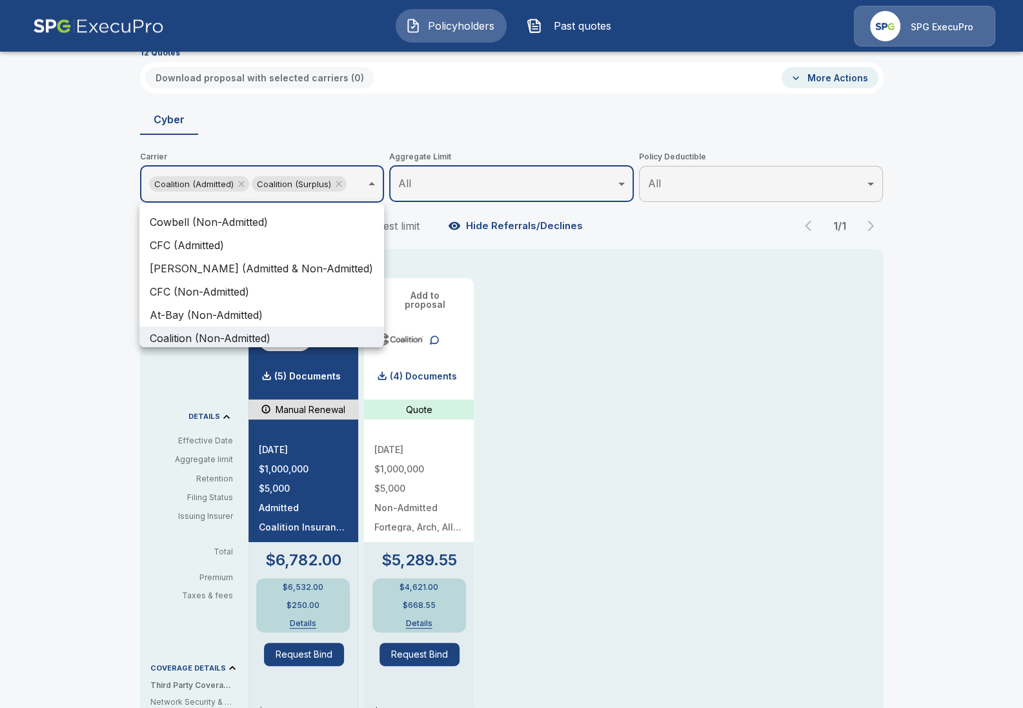
scroll to position [19, 0]
click at [50, 296] on div at bounding box center [511, 354] width 1023 height 708
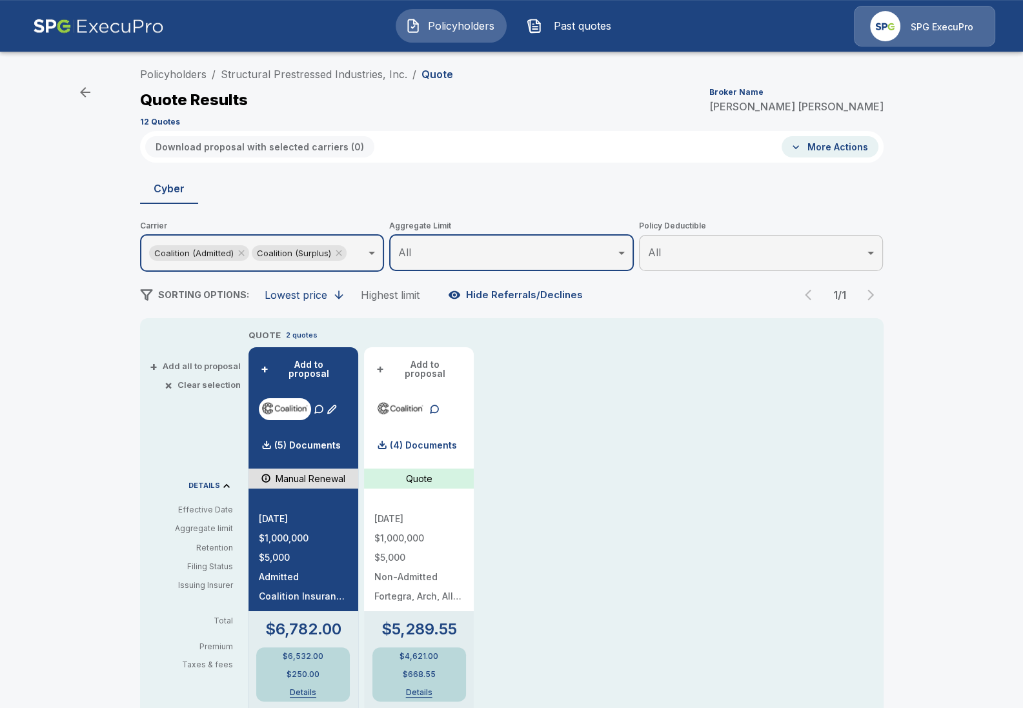
scroll to position [0, 0]
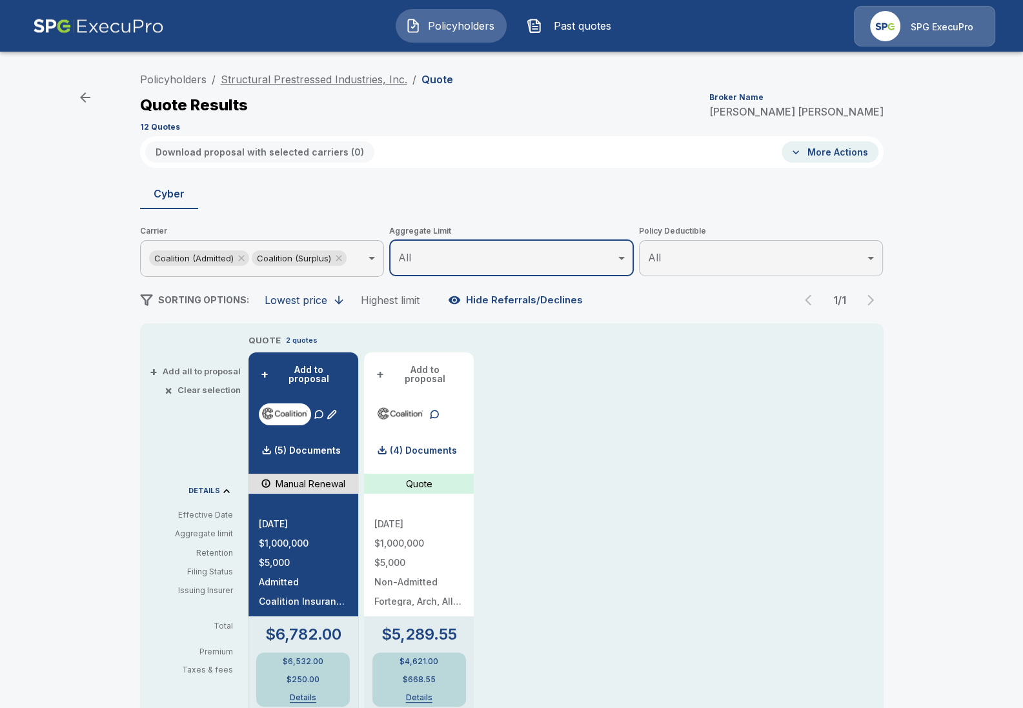
click at [284, 79] on link "Structural Prestressed Industries, Inc." at bounding box center [314, 79] width 187 height 13
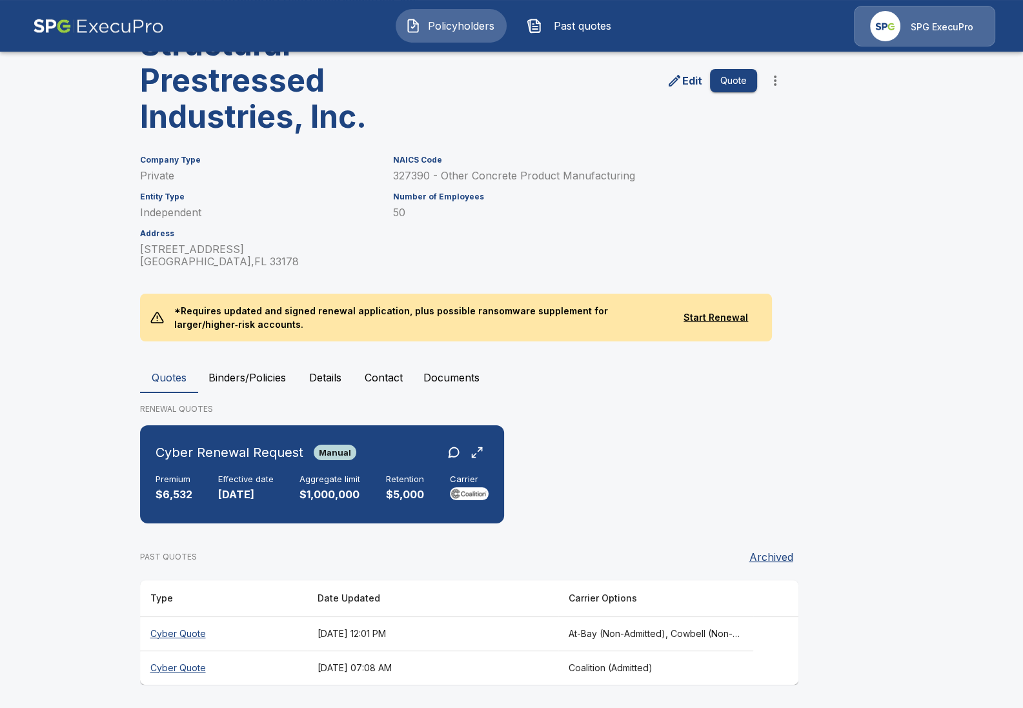
scroll to position [83, 0]
click at [558, 642] on th "September 29, 2025 at 12:01 PM" at bounding box center [432, 633] width 251 height 34
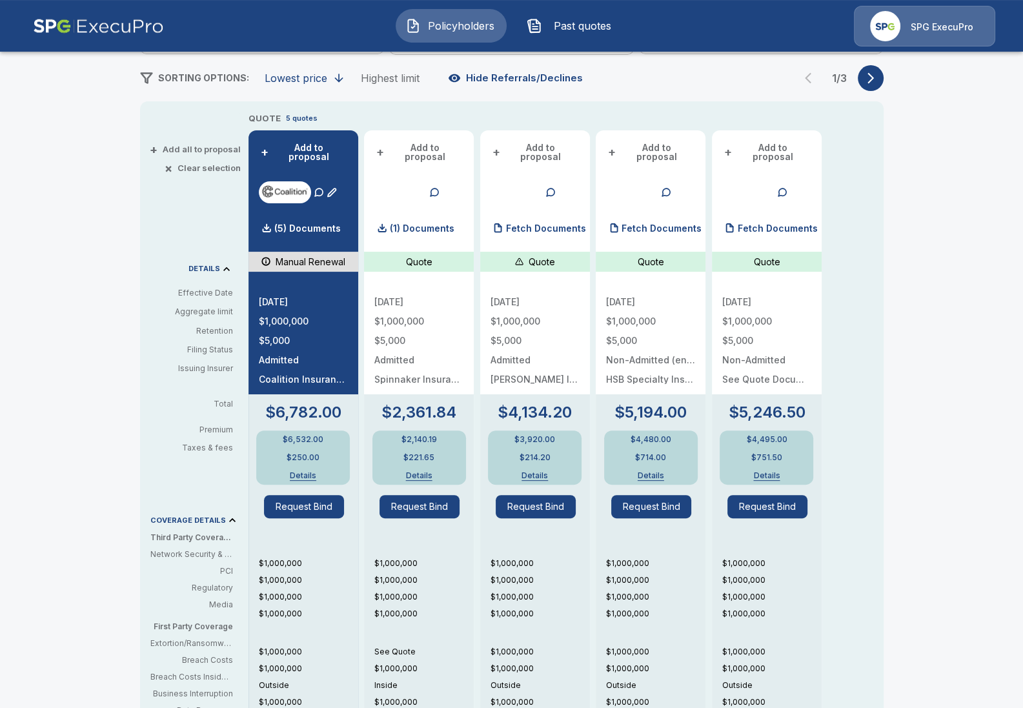
scroll to position [223, 0]
click at [76, 335] on div "Policyholders / Structural Prestressed Industries, Inc. / Quote Quote Results B…" at bounding box center [511, 429] width 1023 height 1181
click at [874, 86] on button "button" at bounding box center [871, 78] width 26 height 26
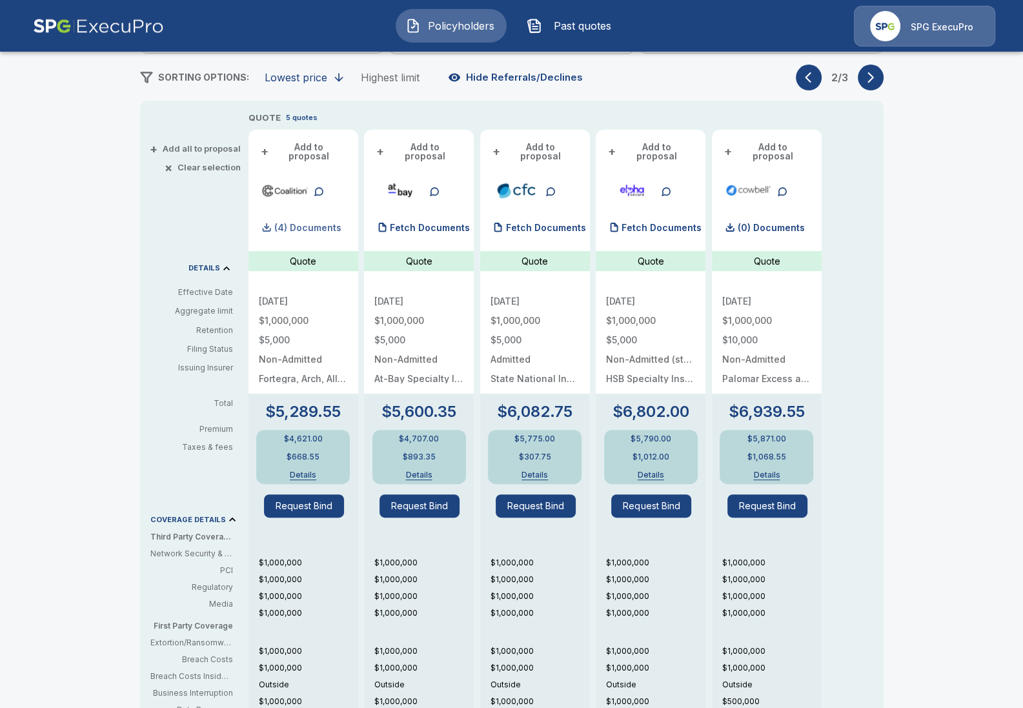
click at [312, 223] on p "(4) Documents" at bounding box center [307, 227] width 67 height 9
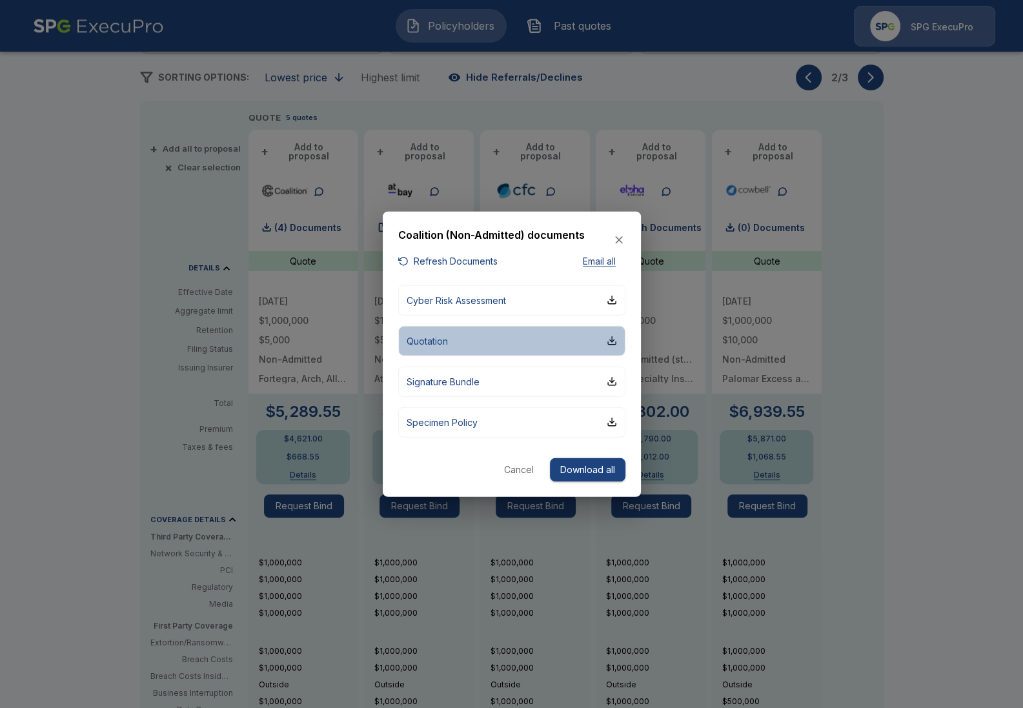
click at [494, 339] on button "Quotation" at bounding box center [511, 340] width 227 height 30
click at [156, 81] on div at bounding box center [511, 354] width 1023 height 708
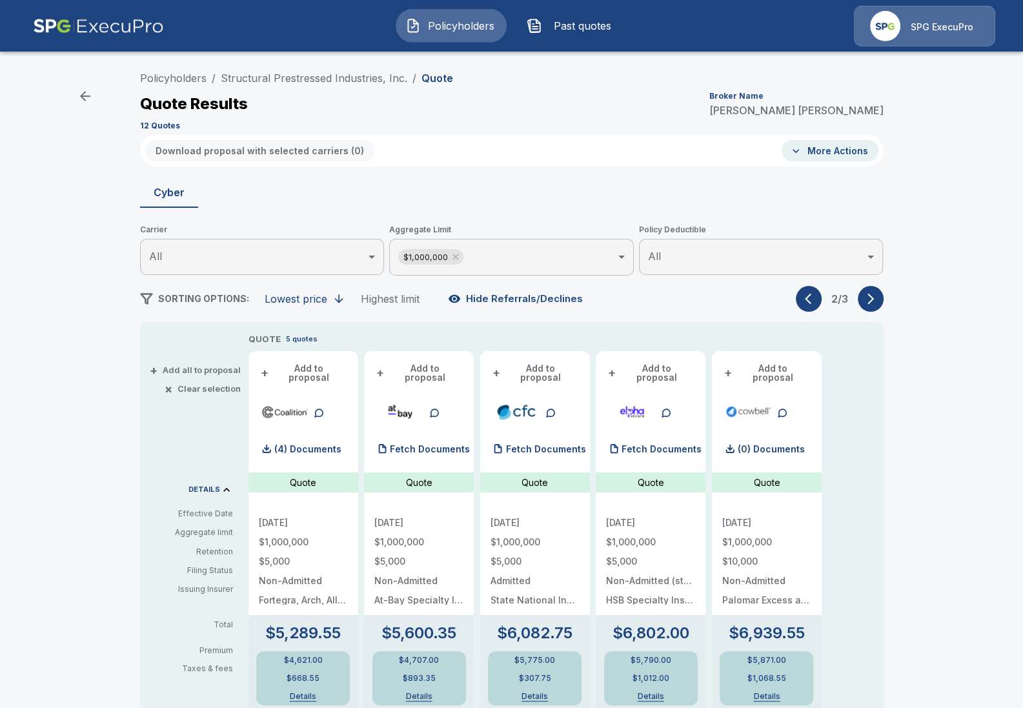
scroll to position [0, 0]
click at [198, 72] on li "Policyholders" at bounding box center [173, 79] width 66 height 15
click at [189, 79] on link "Policyholders" at bounding box center [173, 79] width 66 height 13
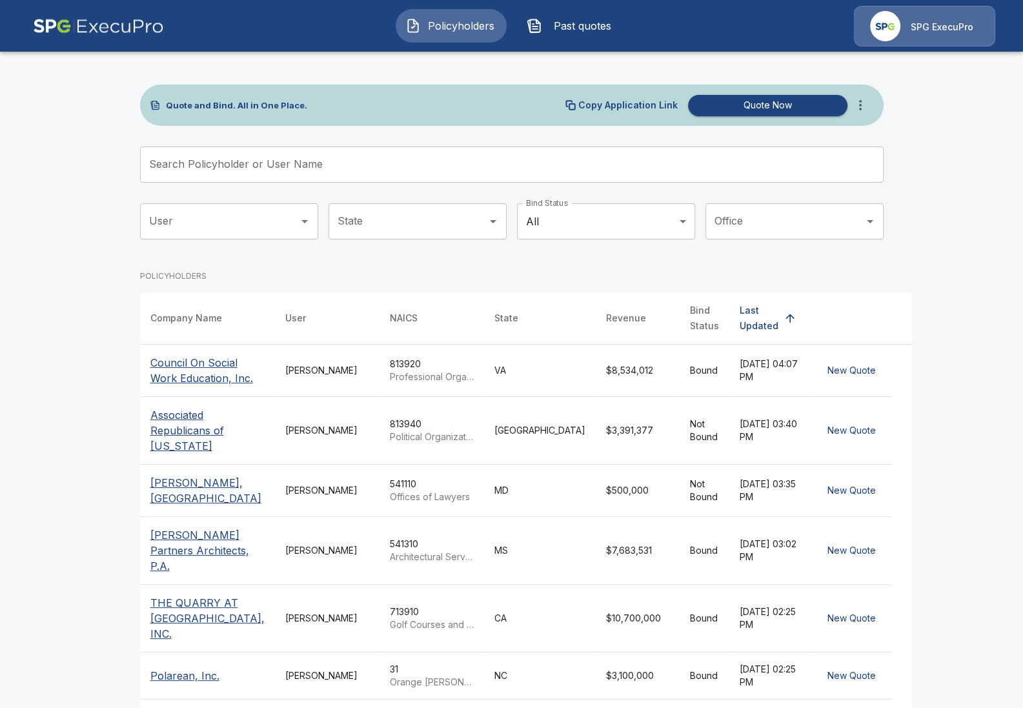
click at [573, 162] on input "Search Policyholder or User Name" at bounding box center [504, 165] width 729 height 36
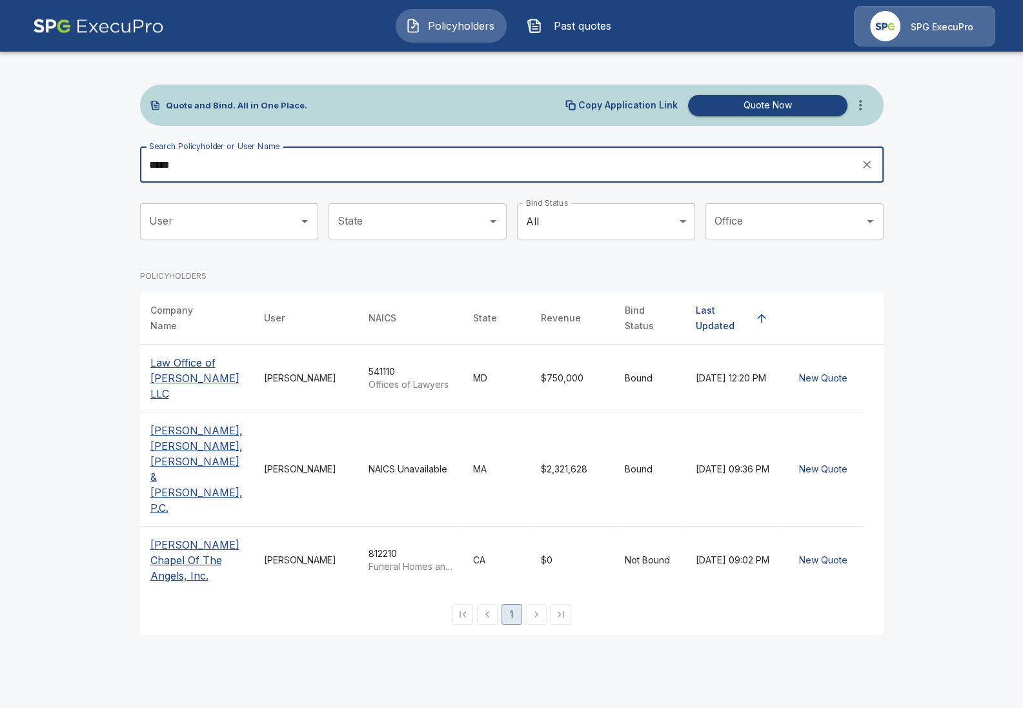
type input "*****"
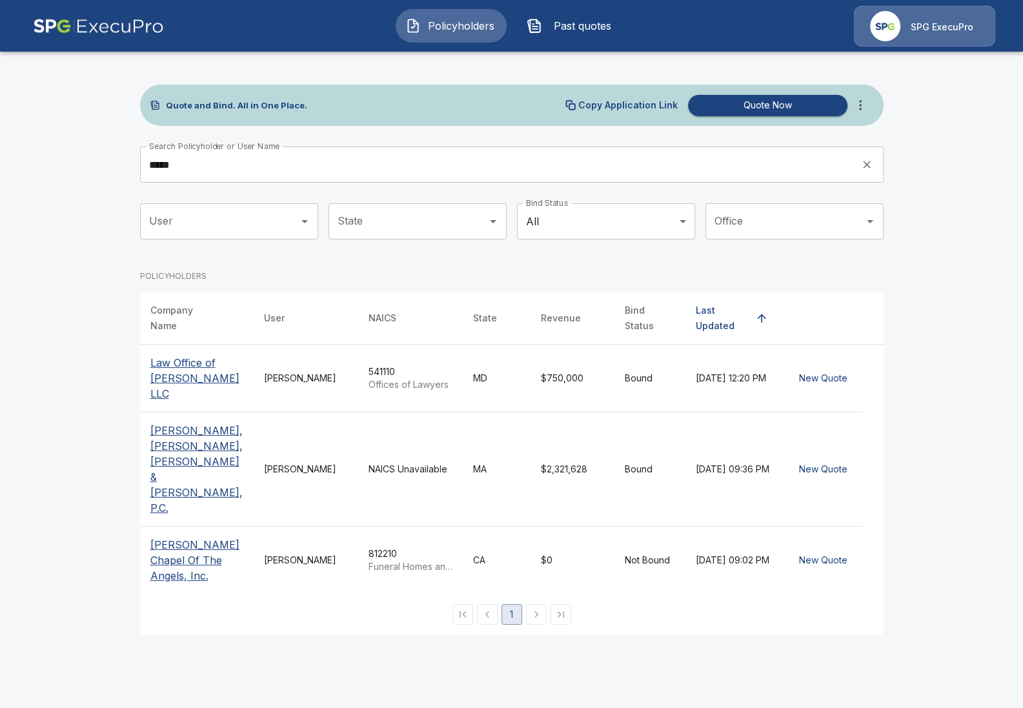
click at [199, 441] on p "[PERSON_NAME], [PERSON_NAME], [PERSON_NAME] & [PERSON_NAME], P.C." at bounding box center [196, 469] width 93 height 93
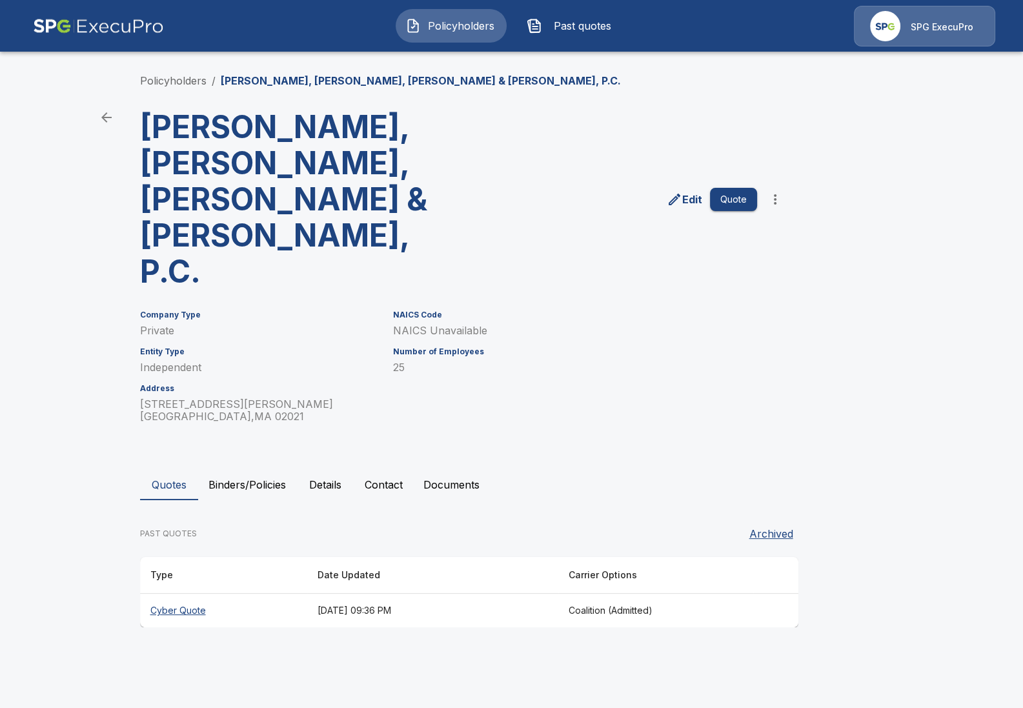
click at [239, 469] on button "Binders/Policies" at bounding box center [247, 484] width 98 height 31
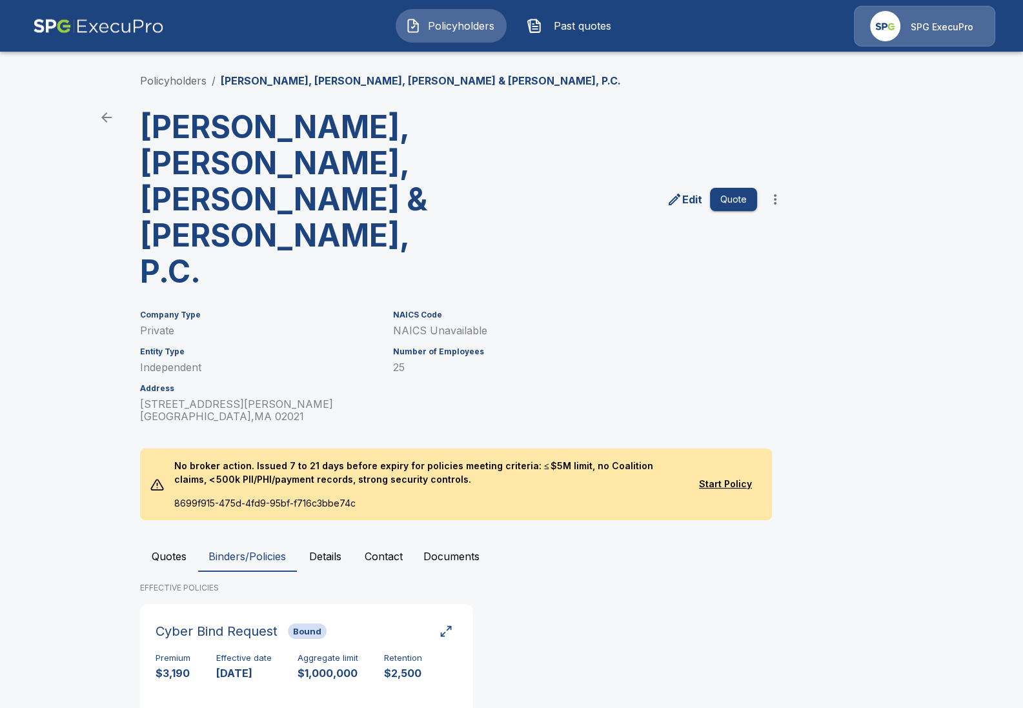
click at [169, 541] on button "Quotes" at bounding box center [169, 556] width 58 height 31
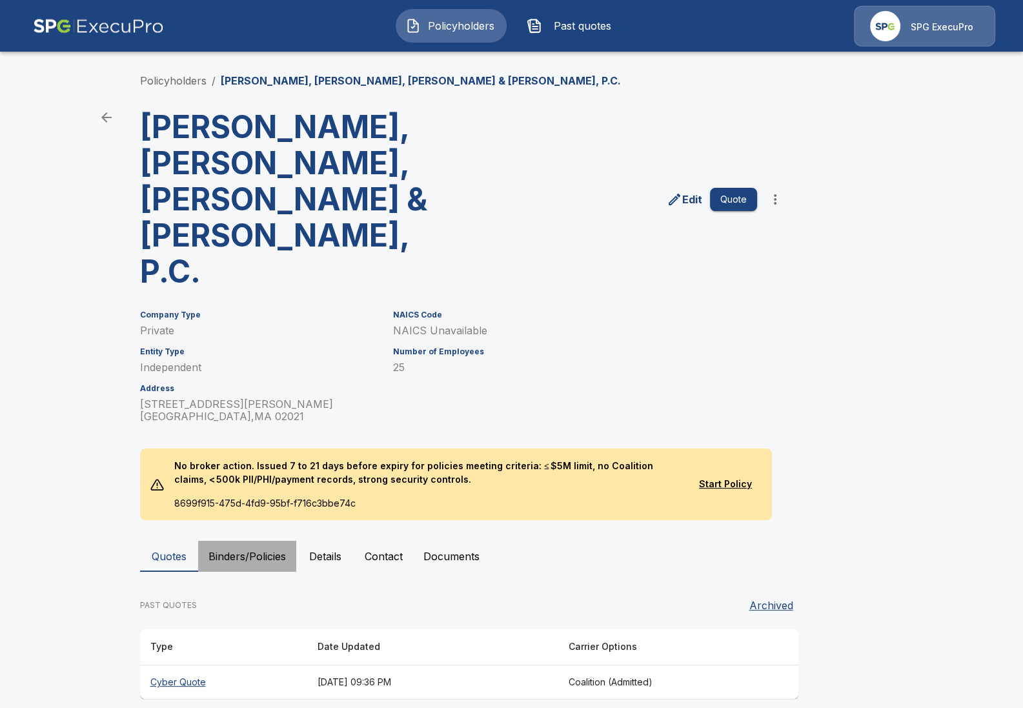
click at [252, 541] on button "Binders/Policies" at bounding box center [247, 556] width 98 height 31
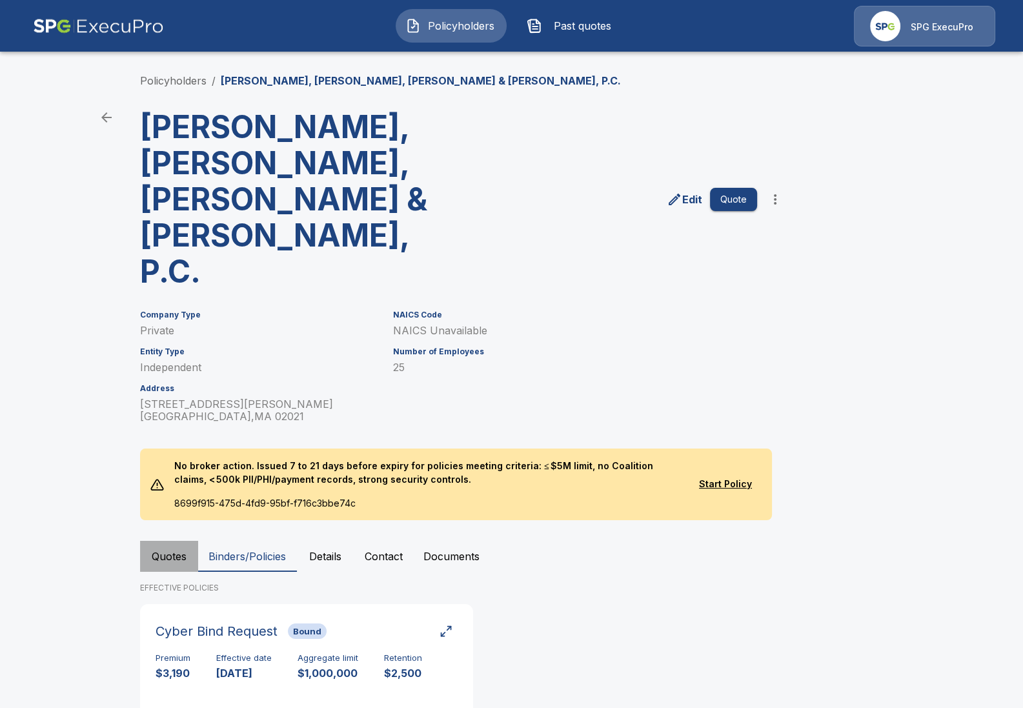
click at [163, 541] on button "Quotes" at bounding box center [169, 556] width 58 height 31
